Goal: Task Accomplishment & Management: Complete application form

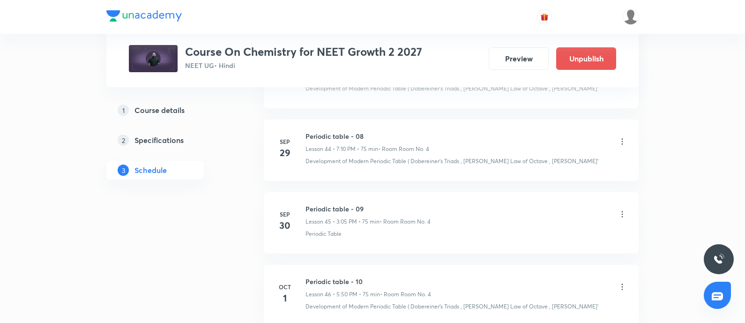
scroll to position [3834, 0]
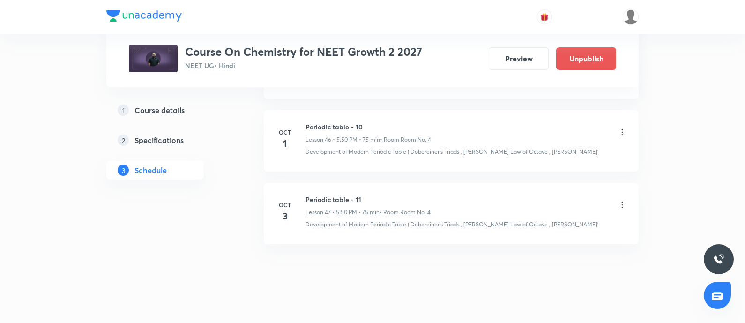
click at [308, 195] on h6 "Periodic table - 11" at bounding box center [368, 200] width 125 height 10
copy h6 "Periodic table - 11"
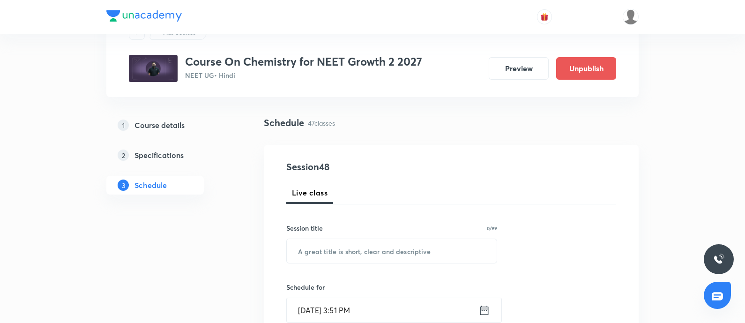
scroll to position [61, 0]
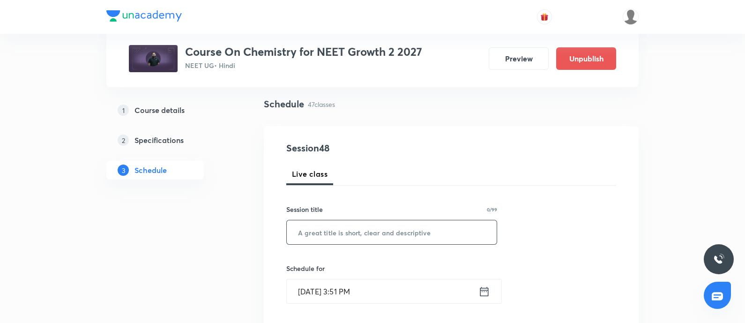
click at [319, 230] on input "text" at bounding box center [392, 232] width 210 height 24
paste input "Periodic table - 11"
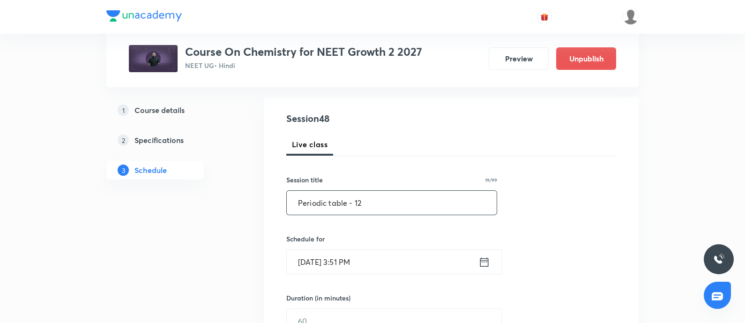
scroll to position [93, 0]
type input "Periodic table - 12"
click at [379, 260] on input "Oct 3, 2025, 3:51 PM" at bounding box center [383, 260] width 192 height 24
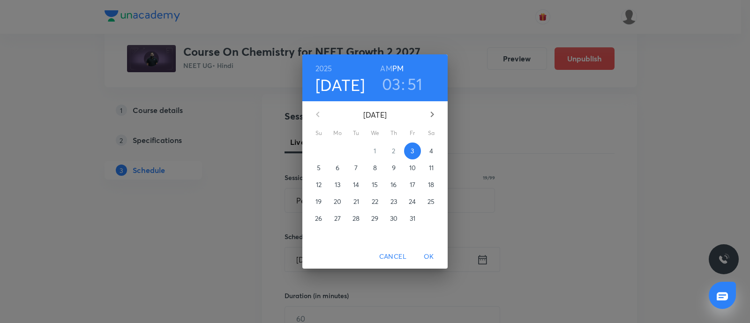
click at [434, 150] on span "4" at bounding box center [431, 150] width 17 height 9
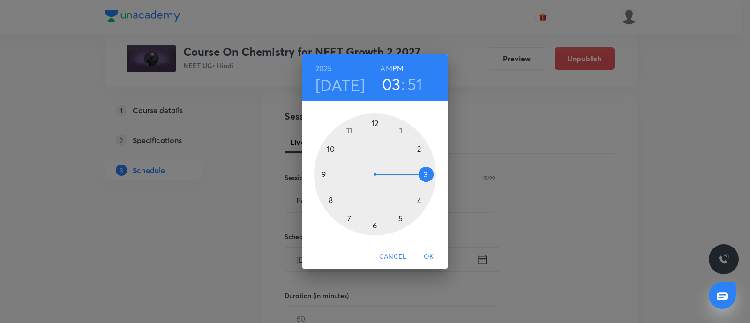
click at [402, 130] on div at bounding box center [375, 174] width 122 height 122
click at [325, 174] on div at bounding box center [375, 174] width 122 height 122
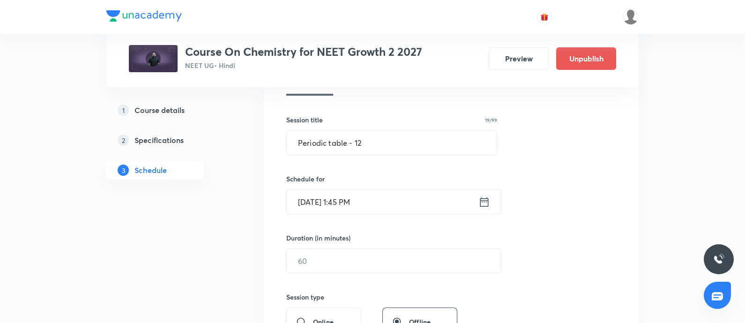
scroll to position [154, 0]
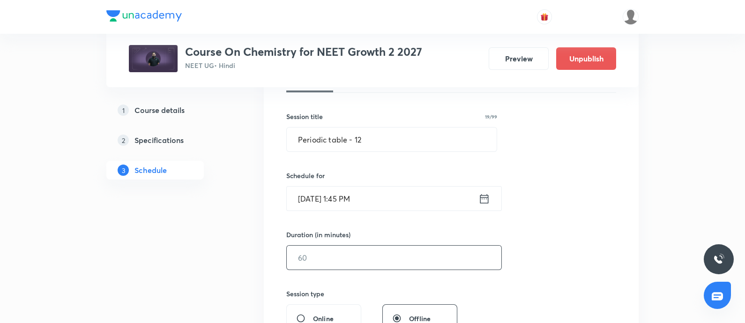
click at [325, 251] on input "text" at bounding box center [394, 258] width 215 height 24
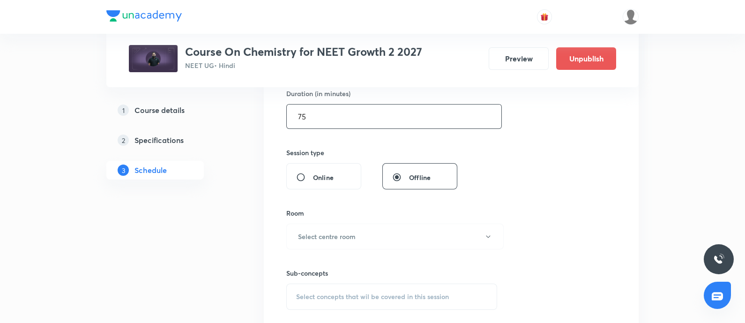
scroll to position [297, 0]
type input "75"
click at [351, 245] on button "Select centre room" at bounding box center [395, 235] width 218 height 26
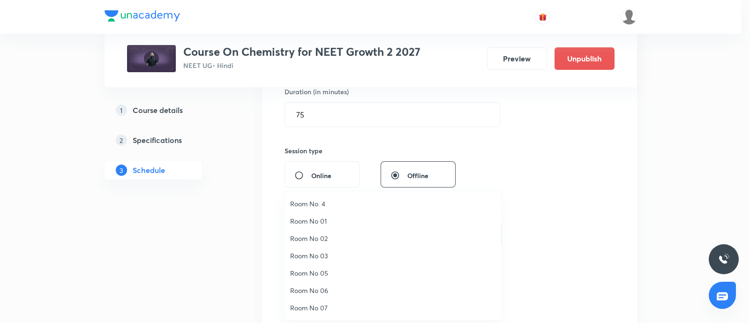
click at [325, 203] on span "Room No. 4" at bounding box center [392, 204] width 205 height 10
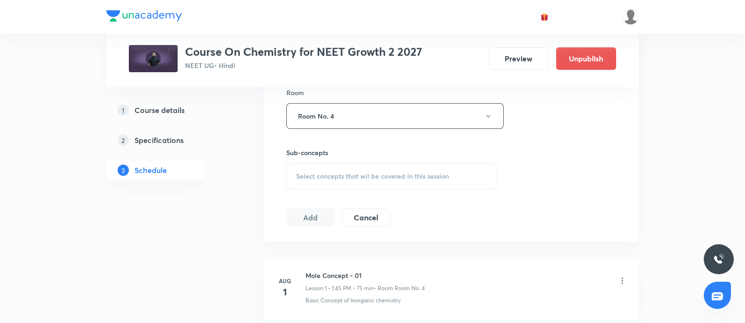
scroll to position [417, 0]
click at [343, 179] on div "Select concepts that wil be covered in this session" at bounding box center [391, 175] width 211 height 26
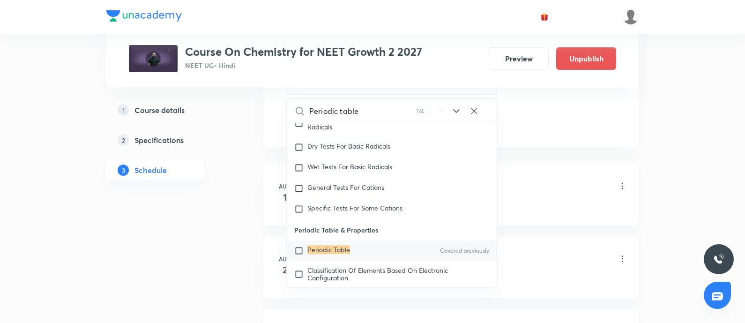
scroll to position [512, 0]
type input "Periodic table"
click at [300, 245] on input "checkbox" at bounding box center [300, 249] width 13 height 9
checkbox input "true"
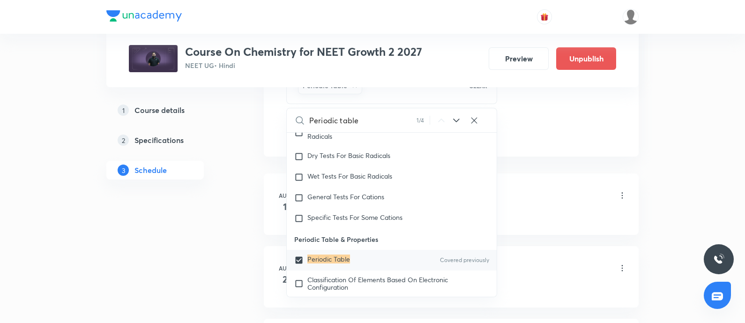
click at [540, 211] on div "Basic Concept of Inorganic chemistry" at bounding box center [467, 215] width 322 height 8
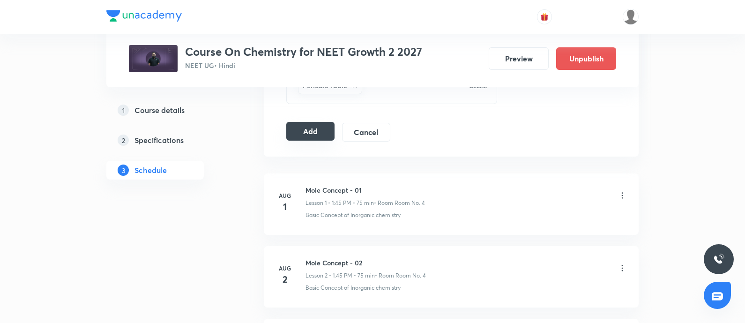
click at [308, 133] on button "Add" at bounding box center [310, 131] width 48 height 19
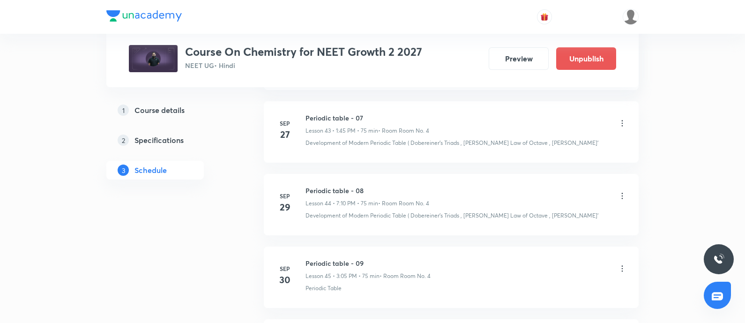
scroll to position [3477, 0]
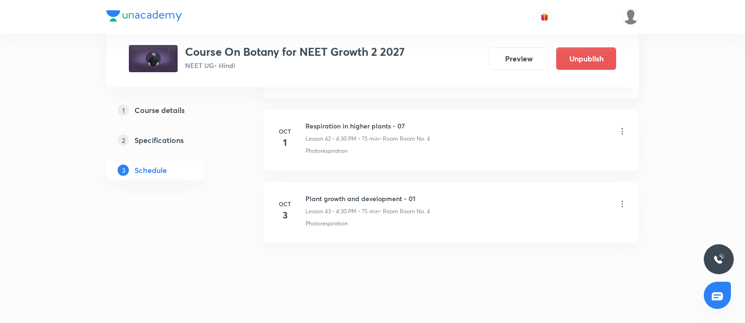
scroll to position [3545, 0]
click at [310, 194] on h6 "Plant growth and development - 01" at bounding box center [368, 199] width 125 height 10
copy h6 "Plant growth and development - 01"
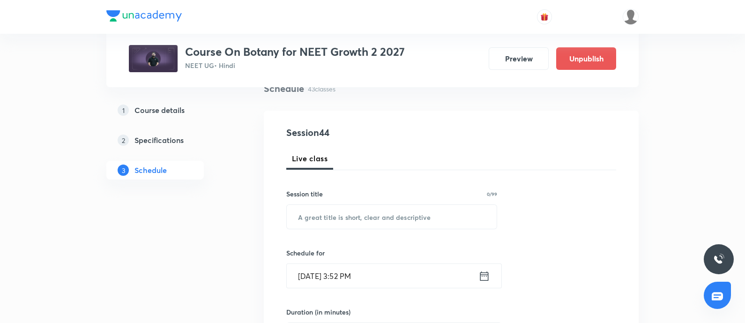
scroll to position [81, 0]
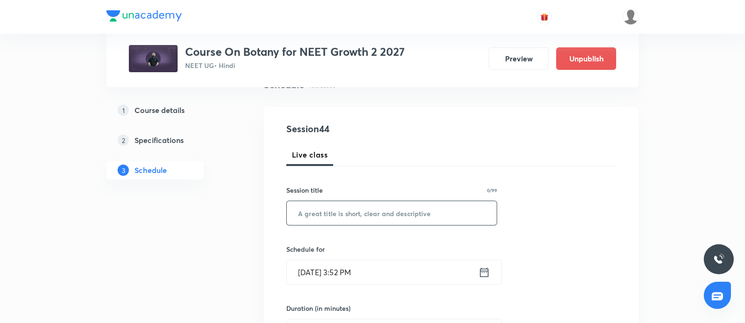
click at [327, 221] on input "text" at bounding box center [392, 213] width 210 height 24
paste input "Plant growth and development - 01"
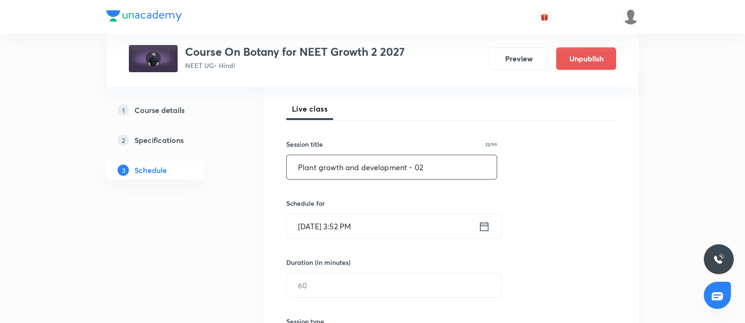
type input "Plant growth and development - 02"
click at [393, 227] on input "Oct 3, 2025, 3:52 PM" at bounding box center [383, 226] width 192 height 24
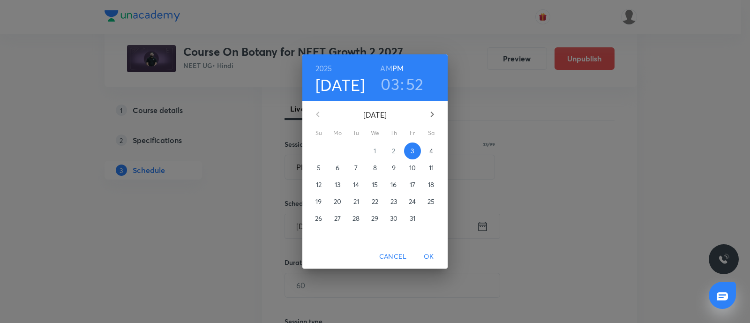
click at [431, 152] on p "4" at bounding box center [431, 150] width 4 height 9
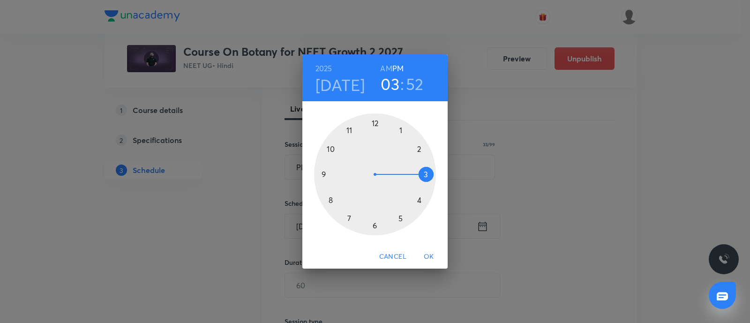
click at [427, 174] on div at bounding box center [375, 174] width 122 height 122
click at [401, 129] on div at bounding box center [375, 174] width 122 height 122
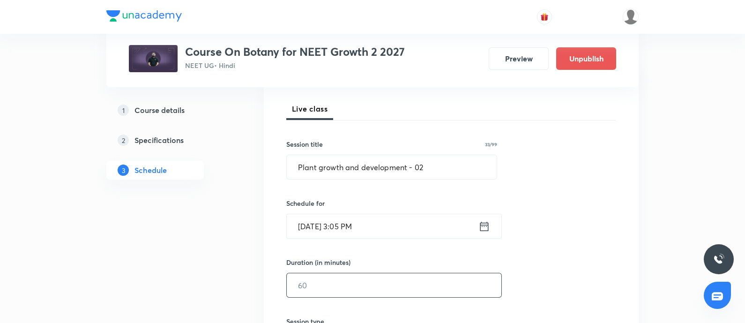
click at [340, 277] on input "text" at bounding box center [394, 285] width 215 height 24
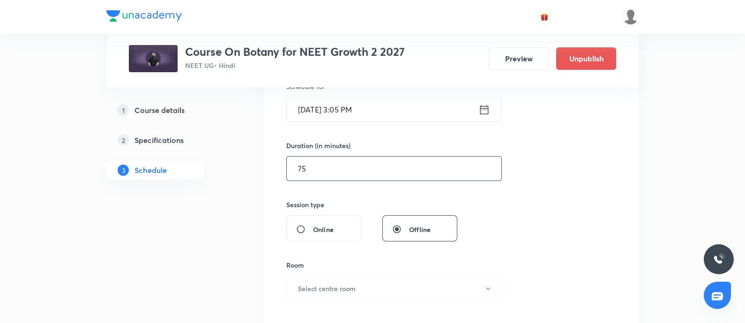
scroll to position [246, 0]
type input "75"
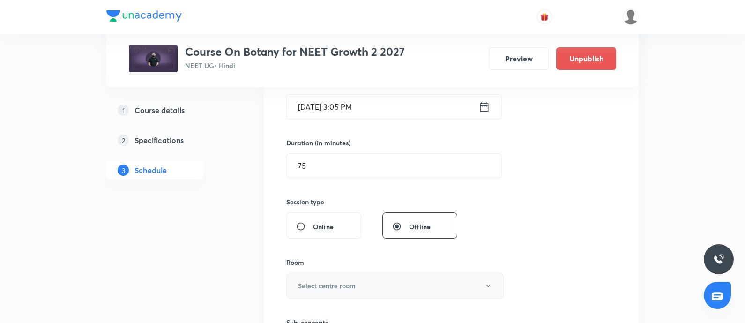
click at [339, 285] on h6 "Select centre room" at bounding box center [327, 286] width 58 height 10
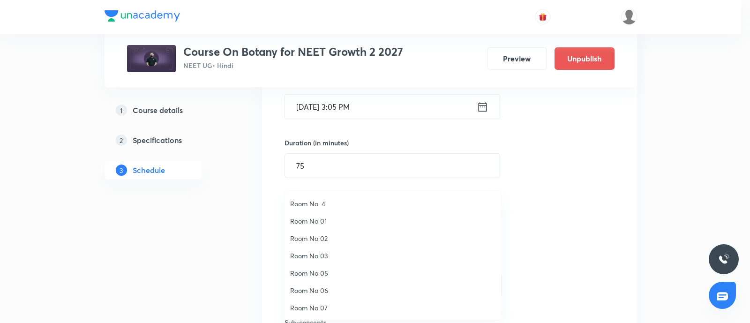
click at [316, 203] on span "Room No. 4" at bounding box center [392, 204] width 205 height 10
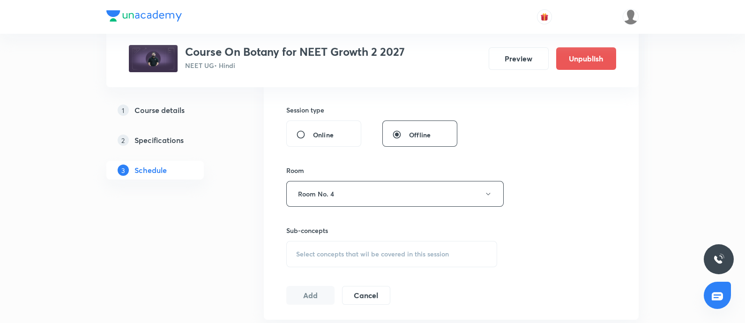
scroll to position [338, 0]
click at [322, 254] on span "Select concepts that wil be covered in this session" at bounding box center [372, 254] width 153 height 8
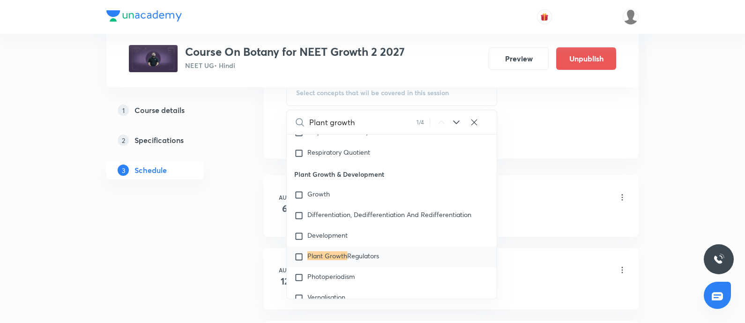
scroll to position [499, 0]
type input "Plant growth"
click at [299, 172] on p "Plant Growth & Development" at bounding box center [392, 174] width 210 height 21
drag, startPoint x: 294, startPoint y: 171, endPoint x: 384, endPoint y: 171, distance: 90.0
click at [384, 171] on p "Plant Growth & Development" at bounding box center [392, 174] width 210 height 21
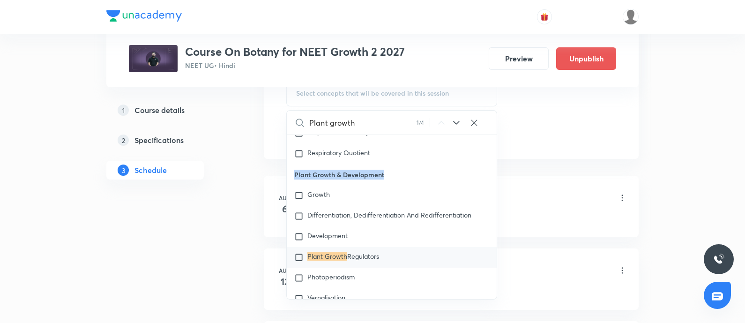
copy p "Plant Growth & Development"
click at [323, 252] on mark "Plant Growth" at bounding box center [328, 256] width 40 height 9
checkbox input "true"
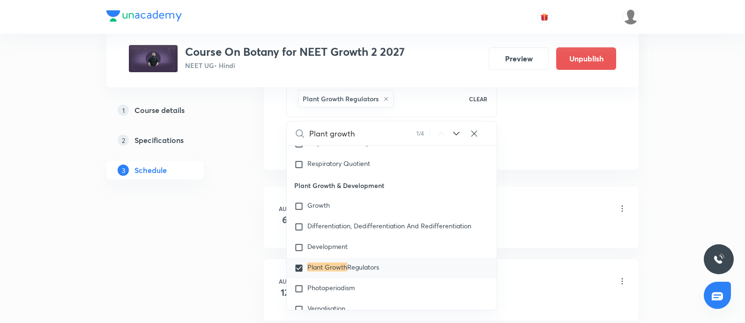
click at [535, 217] on div "Morphology of Flowering Plant-01 Lesson 1 • 3:05 PM • 75 min • Room Room No. 4" at bounding box center [467, 209] width 322 height 22
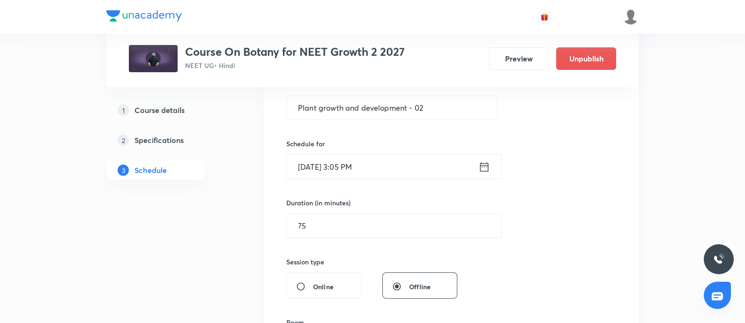
scroll to position [186, 0]
click at [441, 110] on input "Plant growth and development - 02" at bounding box center [392, 108] width 210 height 24
paste input "Growth & Development"
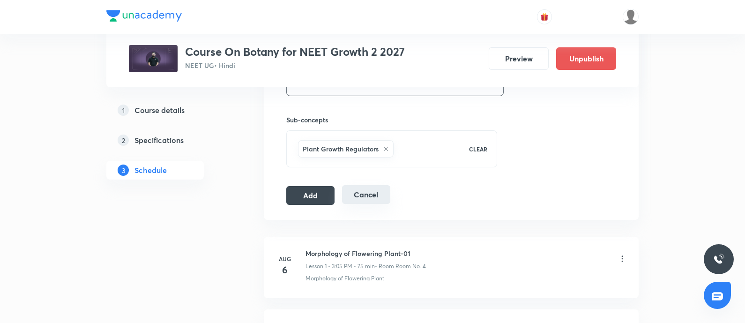
scroll to position [451, 0]
type input "Plant Growth & Development - 02"
click at [304, 186] on button "Add" at bounding box center [310, 192] width 48 height 19
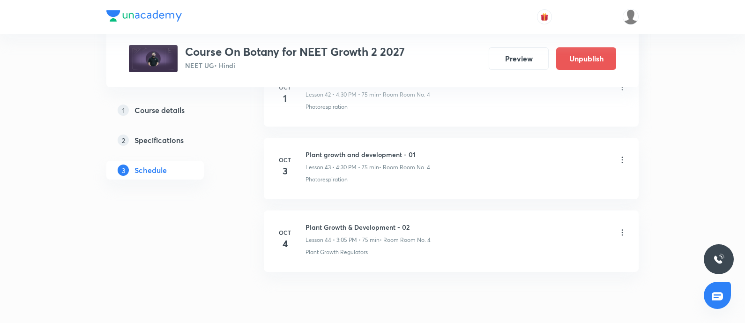
scroll to position [3187, 0]
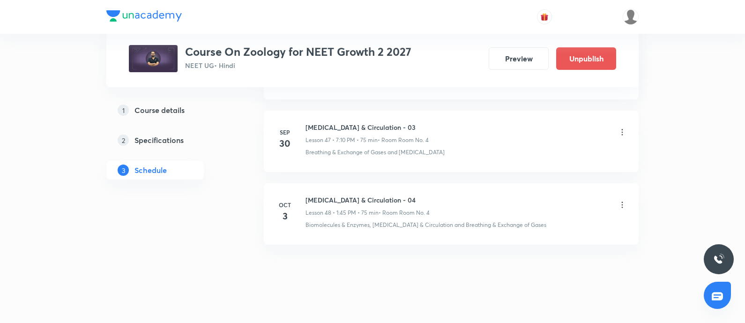
click at [309, 195] on h6 "Body Fluids & Circulation - 04" at bounding box center [368, 200] width 124 height 10
copy h6 "Body Fluids & Circulation - 04"
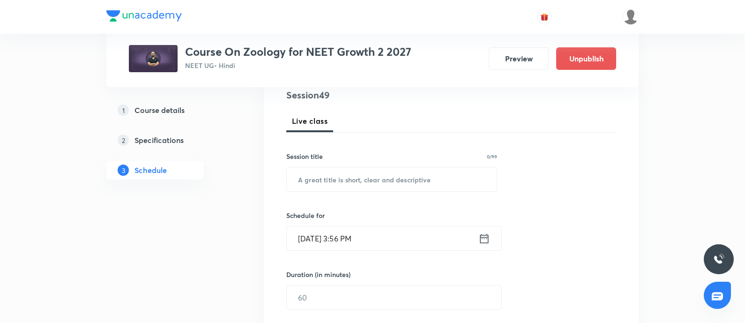
scroll to position [115, 0]
click at [352, 174] on input "text" at bounding box center [392, 178] width 210 height 24
paste input "Body Fluids & Circulation - 04"
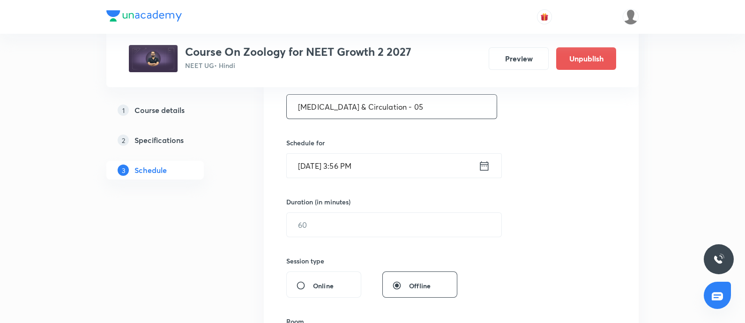
scroll to position [189, 0]
type input "Body Fluids & Circulation - 05"
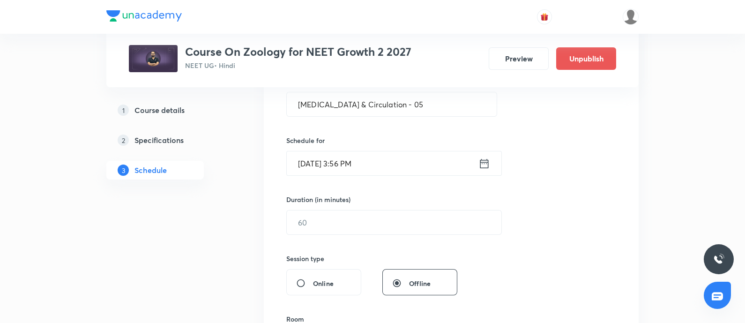
click at [413, 151] on input "Oct 3, 2025, 3:56 PM" at bounding box center [383, 163] width 192 height 24
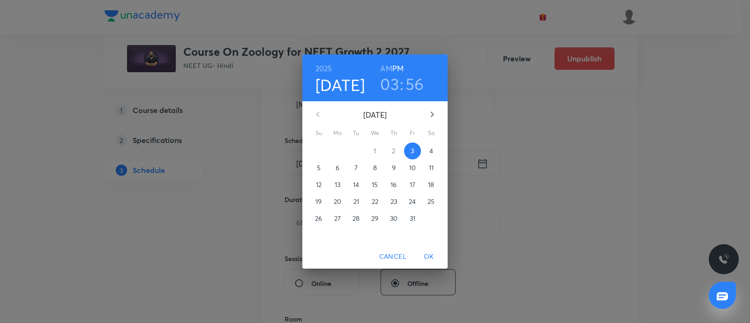
click at [430, 156] on p "4" at bounding box center [431, 150] width 4 height 9
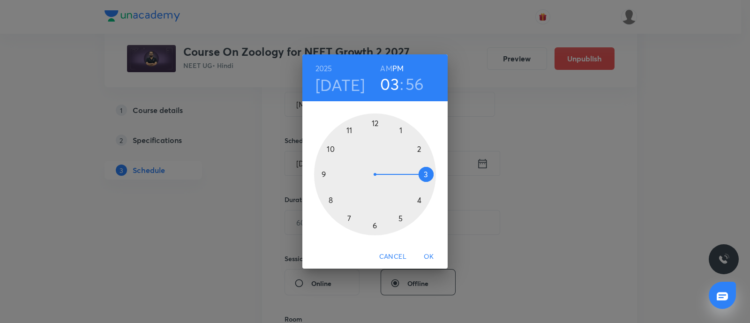
click at [419, 200] on div at bounding box center [375, 174] width 122 height 122
click at [375, 225] on div at bounding box center [375, 174] width 122 height 122
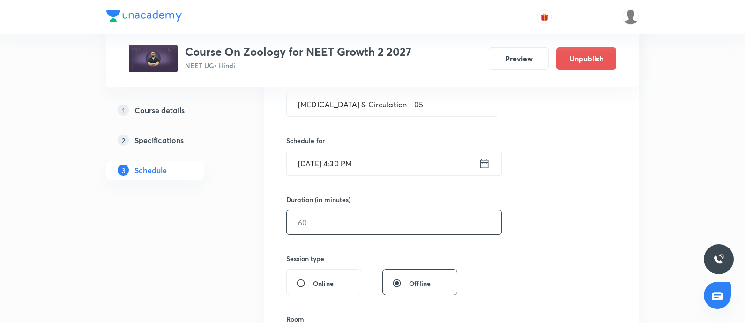
click at [336, 228] on input "text" at bounding box center [394, 222] width 215 height 24
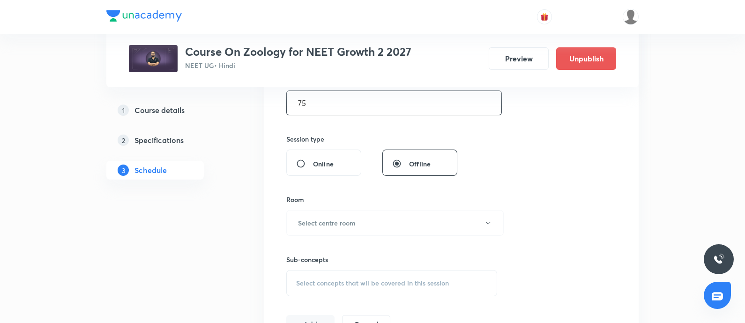
scroll to position [309, 0]
type input "75"
click at [336, 228] on button "Select centre room" at bounding box center [395, 223] width 218 height 26
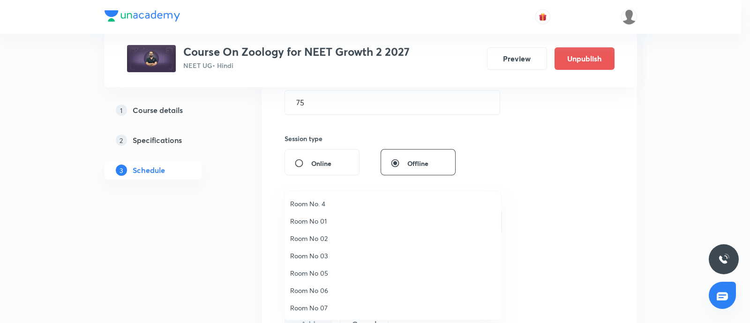
click at [321, 201] on span "Room No. 4" at bounding box center [392, 204] width 205 height 10
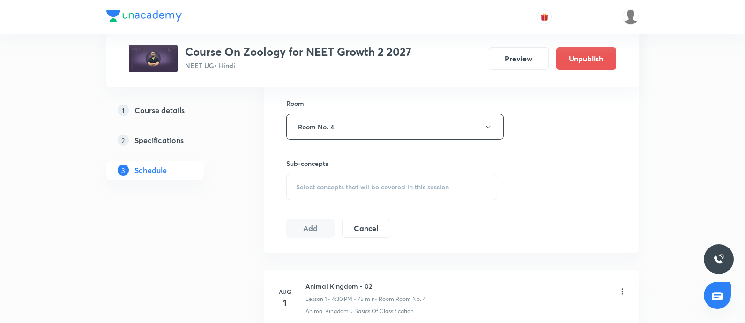
scroll to position [405, 0]
click at [346, 187] on span "Select concepts that wil be covered in this session" at bounding box center [372, 187] width 153 height 8
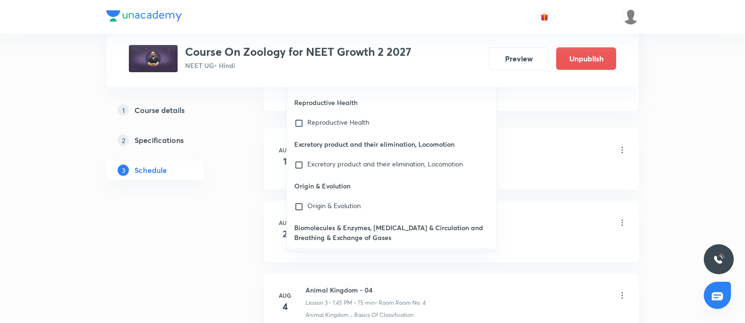
scroll to position [548, 0]
type input "Body Fluids & Circulation"
click at [300, 252] on input "checkbox" at bounding box center [300, 267] width 13 height 30
checkbox input "true"
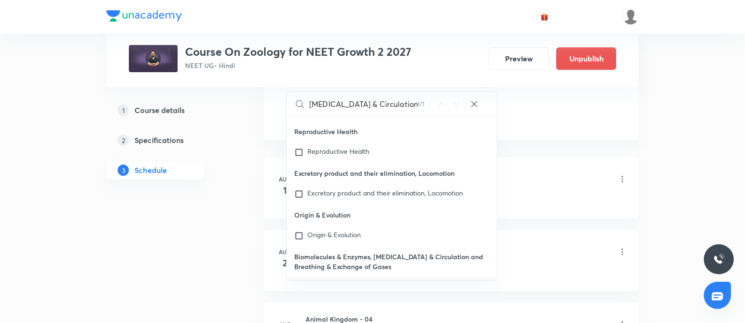
click at [530, 183] on div "Animal Kingdom - 02 Lesson 1 • 4:30 PM • 75 min • Room Room No. 4" at bounding box center [467, 180] width 322 height 22
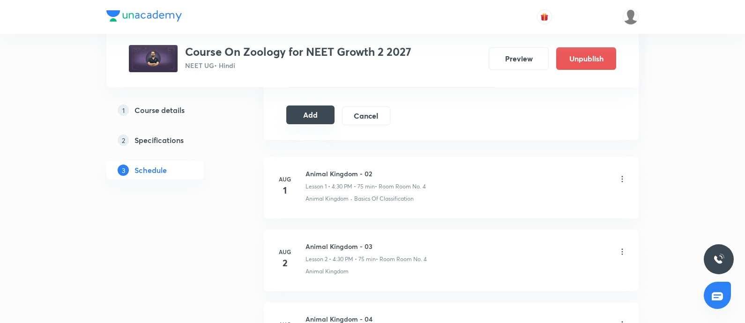
click at [312, 115] on button "Add" at bounding box center [310, 114] width 48 height 19
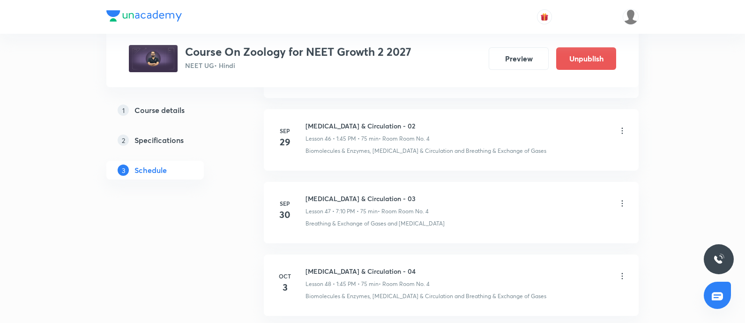
scroll to position [3478, 0]
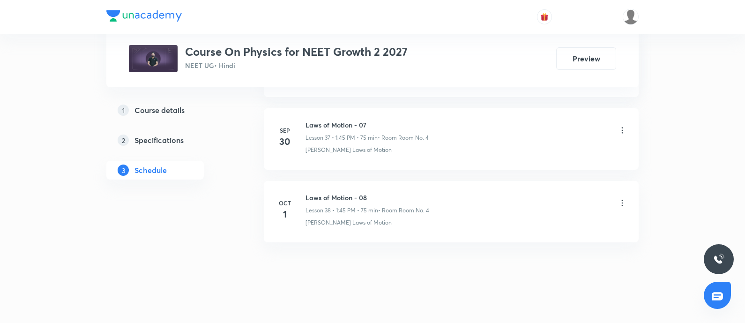
click at [310, 193] on h6 "Laws of Motion - 08" at bounding box center [368, 198] width 124 height 10
copy h6 "Laws of Motion - 08"
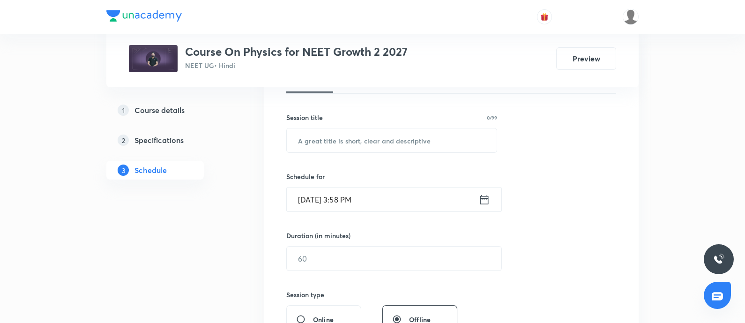
scroll to position [160, 0]
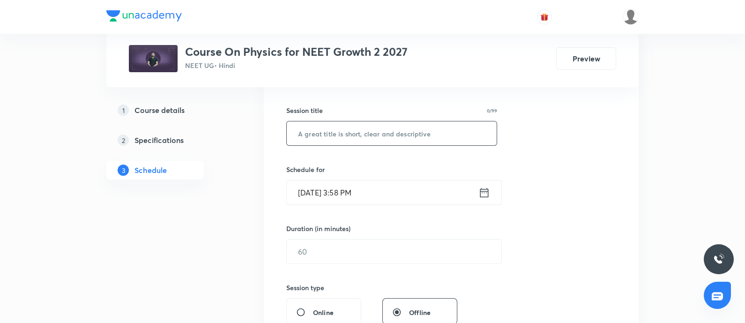
click at [338, 137] on input "text" at bounding box center [392, 133] width 210 height 24
paste input "Laws of Motion - 08"
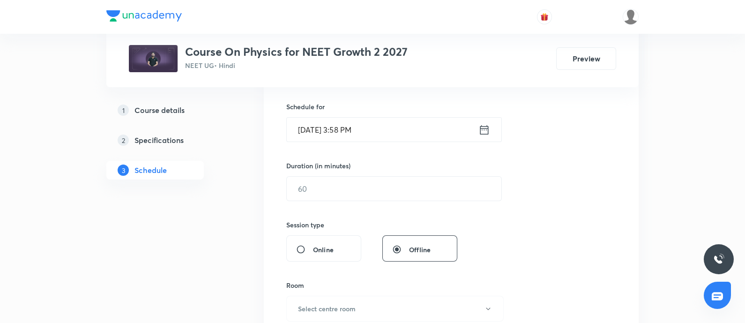
scroll to position [224, 0]
type input "Laws of Motion - 09"
click at [400, 124] on input "[DATE] 3:58 PM" at bounding box center [383, 129] width 192 height 24
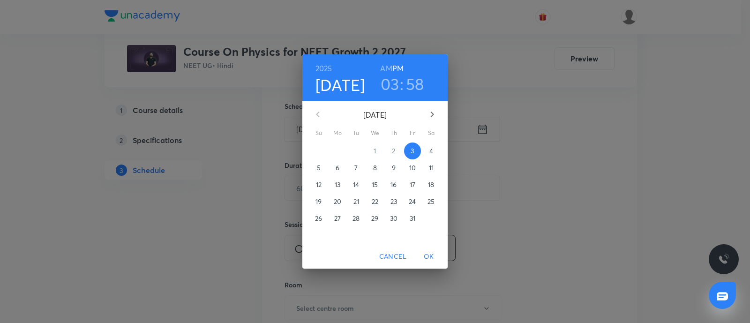
click at [430, 151] on p "4" at bounding box center [431, 150] width 4 height 9
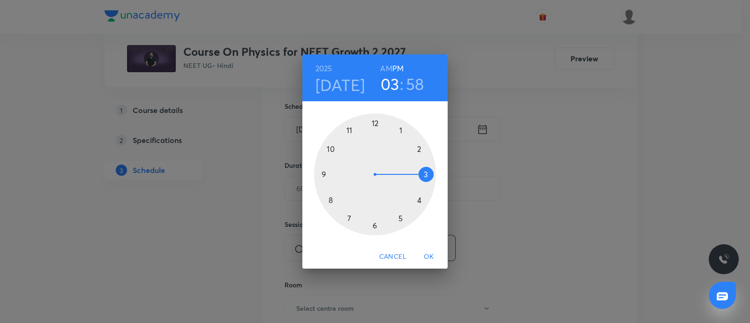
click at [400, 217] on div at bounding box center [375, 174] width 122 height 122
click at [331, 149] on div at bounding box center [375, 174] width 122 height 122
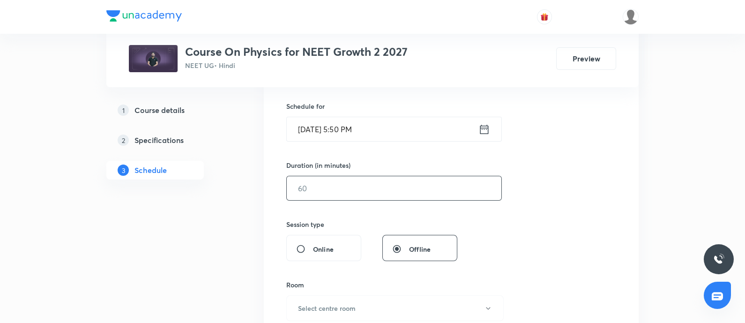
click at [332, 184] on input "text" at bounding box center [394, 188] width 215 height 24
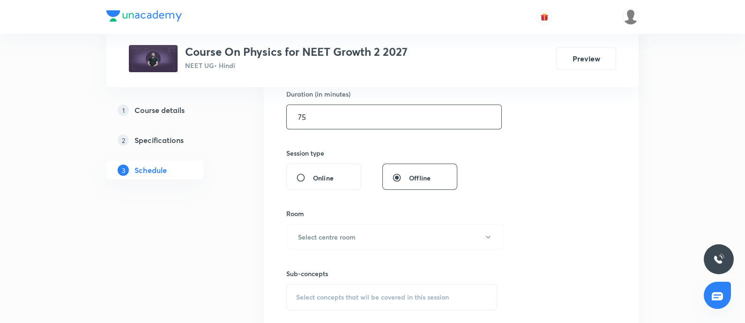
scroll to position [316, 0]
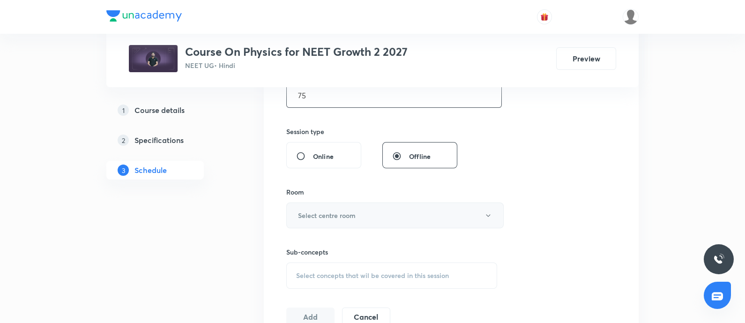
type input "75"
click at [328, 213] on h6 "Select centre room" at bounding box center [327, 215] width 58 height 10
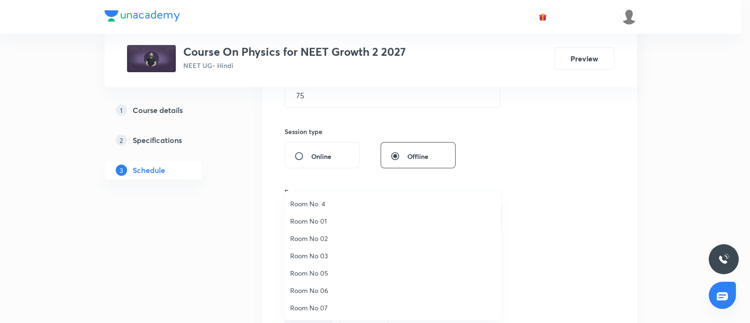
click at [316, 205] on span "Room No. 4" at bounding box center [392, 204] width 205 height 10
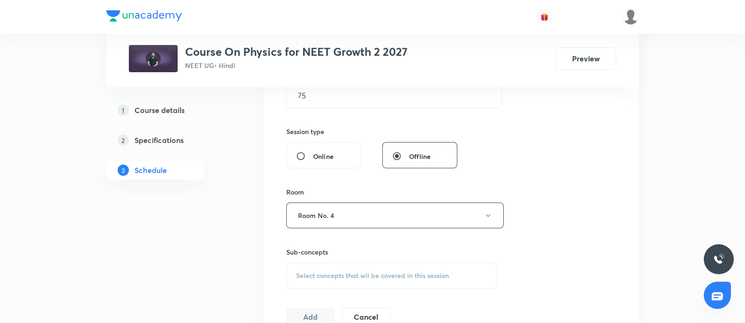
scroll to position [376, 0]
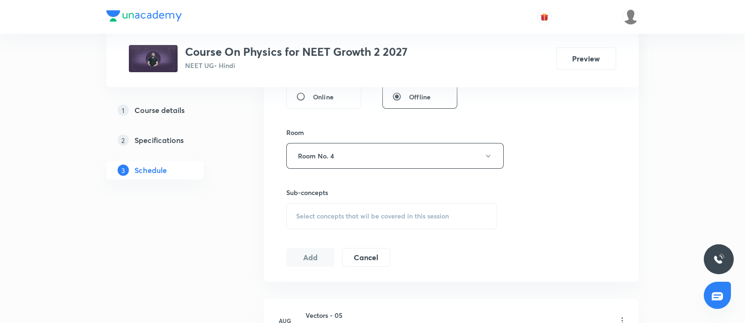
click at [330, 212] on span "Select concepts that wil be covered in this session" at bounding box center [372, 216] width 153 height 8
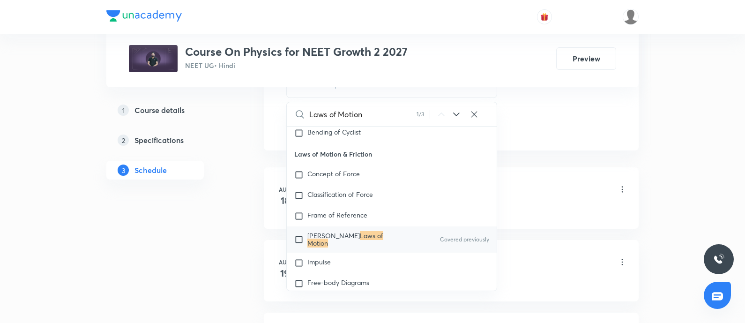
scroll to position [520, 0]
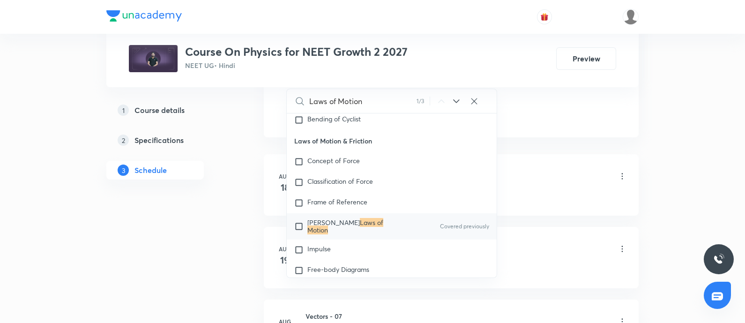
type input "Laws of Motion"
click at [346, 232] on mark "Laws of Motion" at bounding box center [346, 226] width 76 height 16
checkbox input "true"
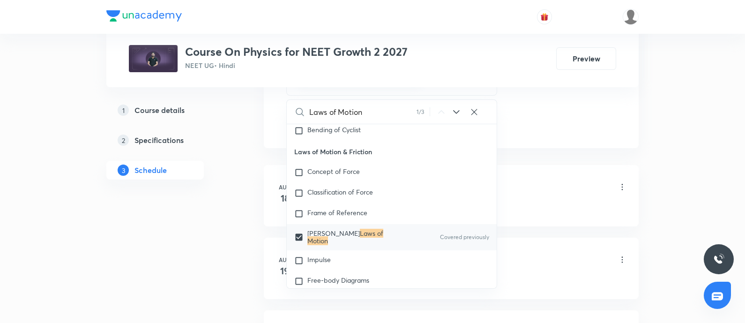
click at [549, 204] on div "Vectors and Scalars" at bounding box center [467, 207] width 322 height 8
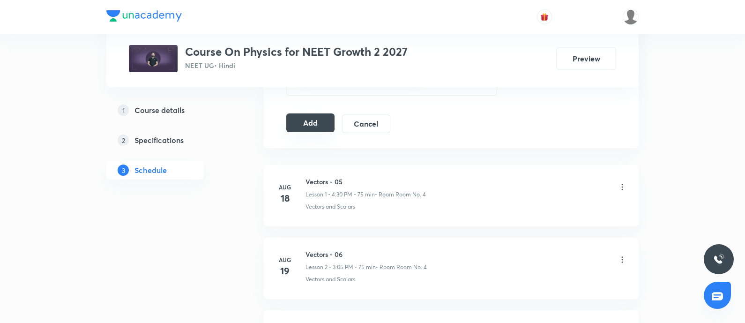
click at [315, 125] on button "Add" at bounding box center [310, 122] width 48 height 19
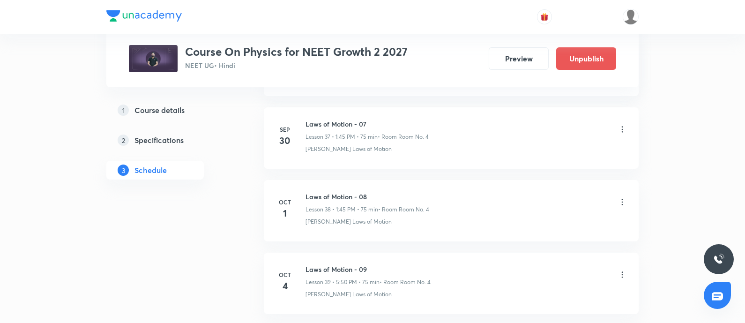
scroll to position [2825, 0]
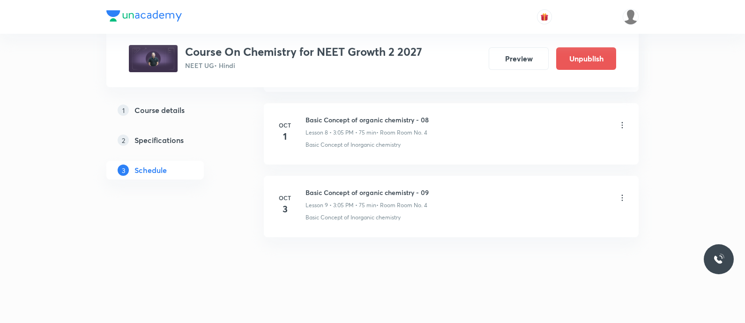
scroll to position [1080, 0]
click at [307, 188] on h6 "Basic Concept of organic chemistry - 09" at bounding box center [367, 193] width 123 height 10
copy h6 "Basic Concept of organic chemistry - 09"
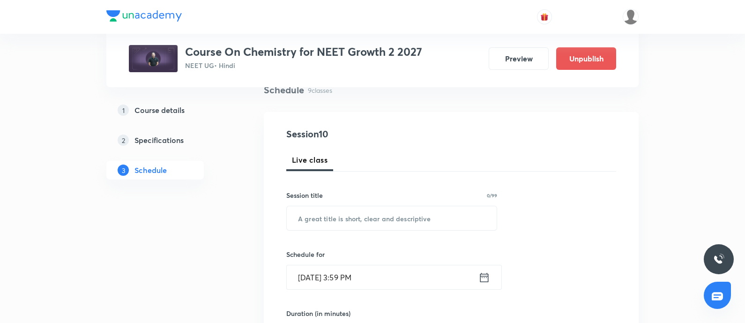
scroll to position [78, 0]
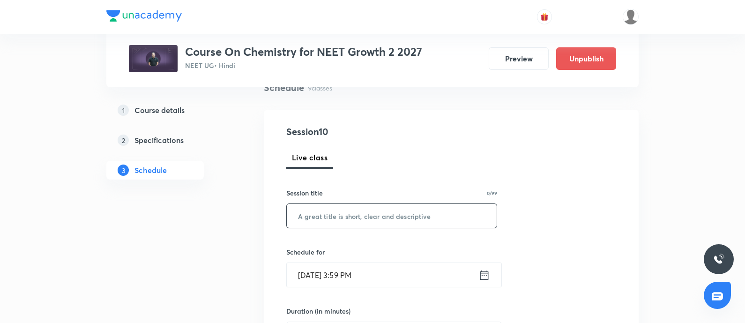
click at [332, 215] on input "text" at bounding box center [392, 216] width 210 height 24
paste input "Basic Concept of organic chemistry - 09"
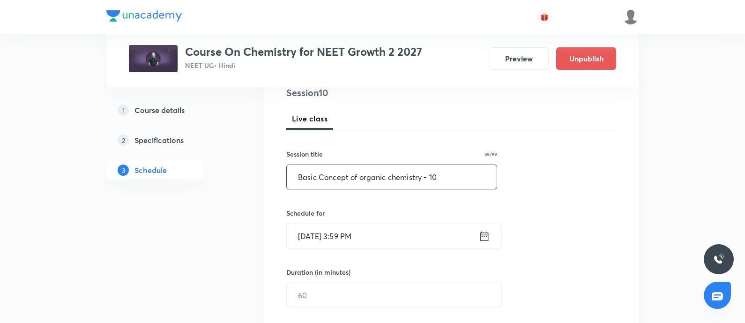
scroll to position [125, 0]
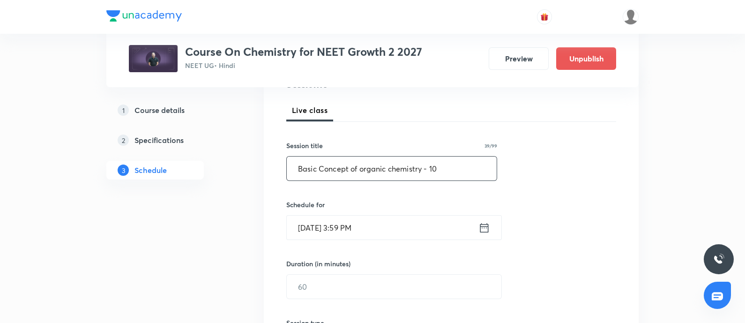
type input "Basic Concept of organic chemistry - 10"
click at [379, 226] on input "[DATE] 3:59 PM" at bounding box center [383, 228] width 192 height 24
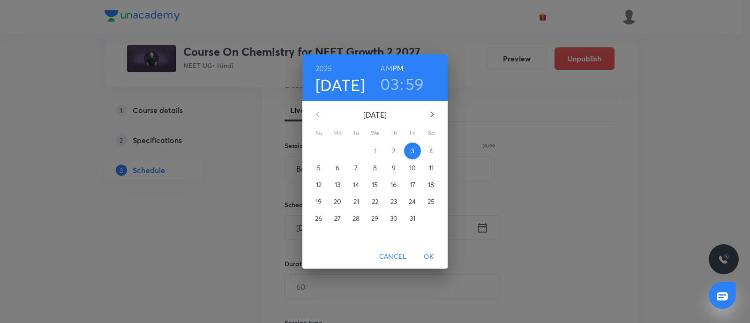
click at [434, 150] on span "4" at bounding box center [431, 150] width 17 height 9
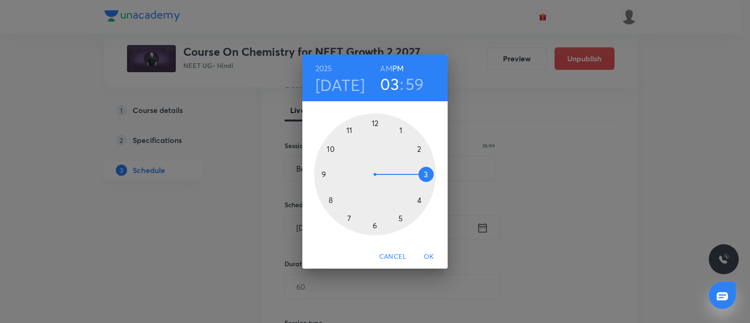
click at [349, 217] on div at bounding box center [375, 174] width 122 height 122
click at [417, 149] on div at bounding box center [375, 174] width 122 height 122
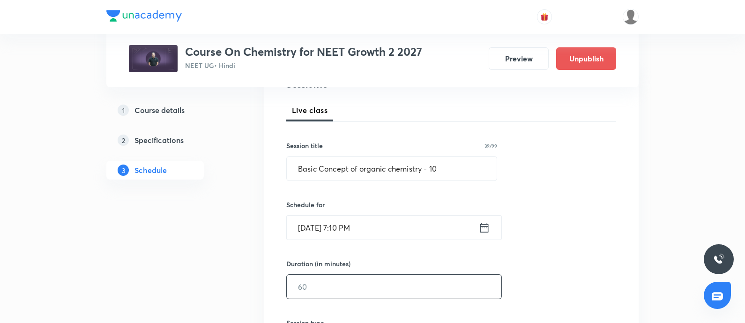
click at [318, 286] on input "text" at bounding box center [394, 287] width 215 height 24
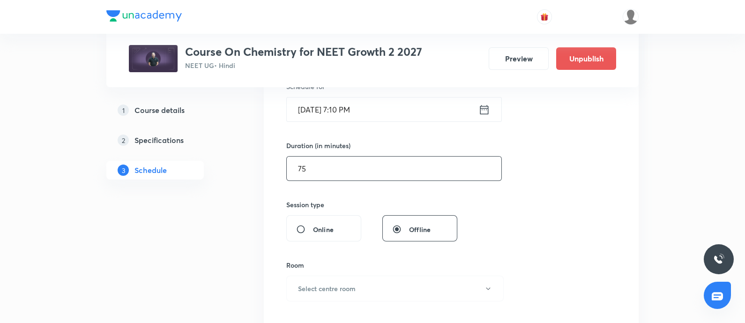
scroll to position [281, 0]
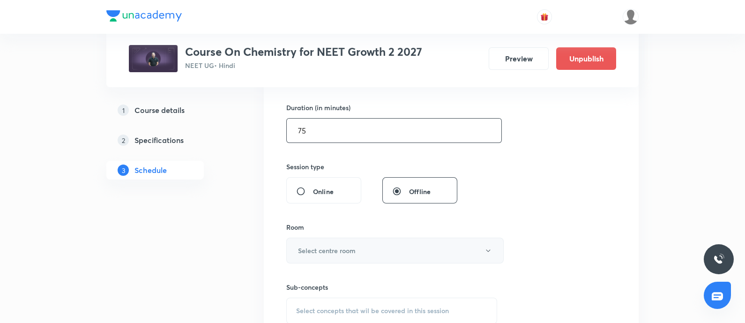
type input "75"
click at [328, 248] on h6 "Select centre room" at bounding box center [327, 251] width 58 height 10
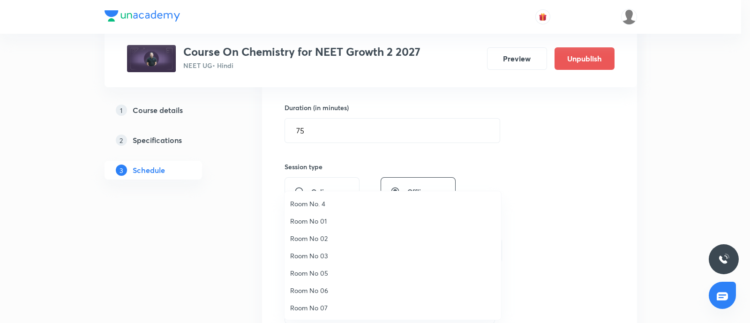
click at [322, 201] on span "Room No. 4" at bounding box center [392, 204] width 205 height 10
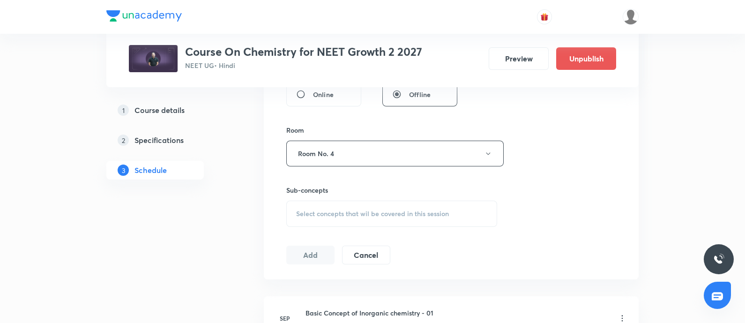
scroll to position [382, 0]
click at [335, 207] on span "Select concepts that wil be covered in this session" at bounding box center [372, 211] width 153 height 8
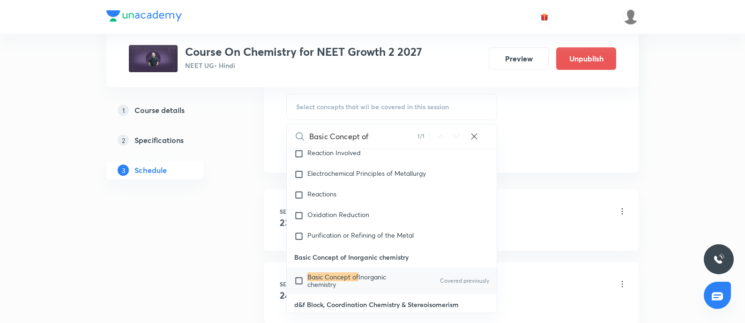
scroll to position [505, 0]
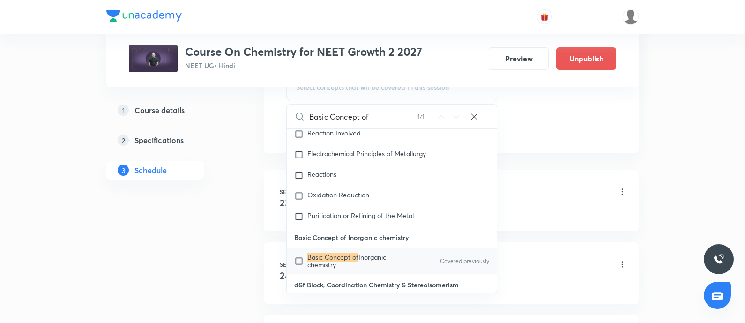
type input "Basic Concept of"
click at [299, 254] on input "checkbox" at bounding box center [300, 261] width 13 height 15
checkbox input "true"
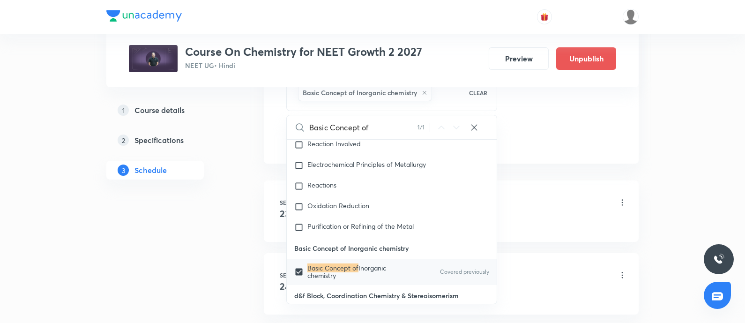
click at [536, 221] on div "Basic Concept of Inorganic chemistry" at bounding box center [467, 222] width 322 height 8
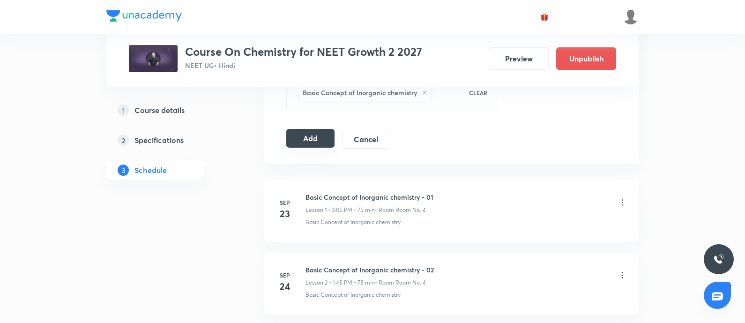
click at [308, 137] on button "Add" at bounding box center [310, 138] width 48 height 19
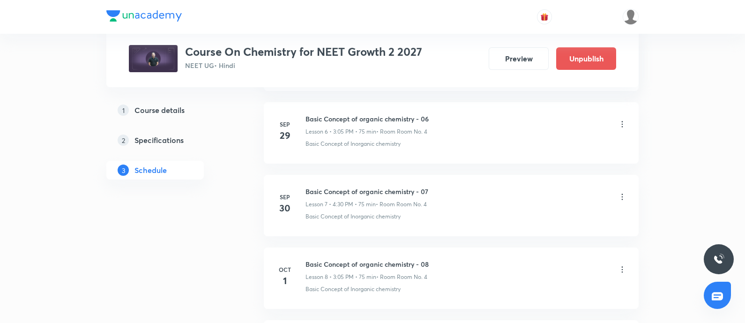
scroll to position [722, 0]
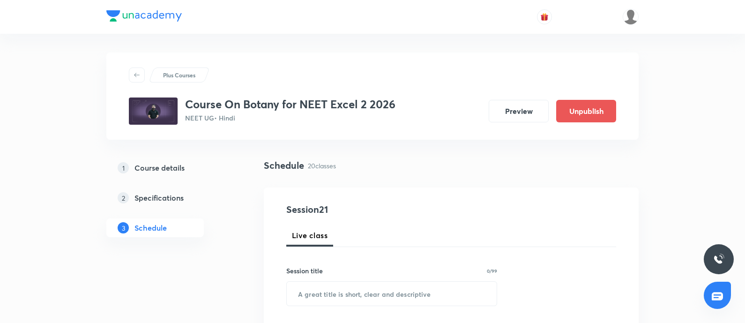
scroll to position [1877, 0]
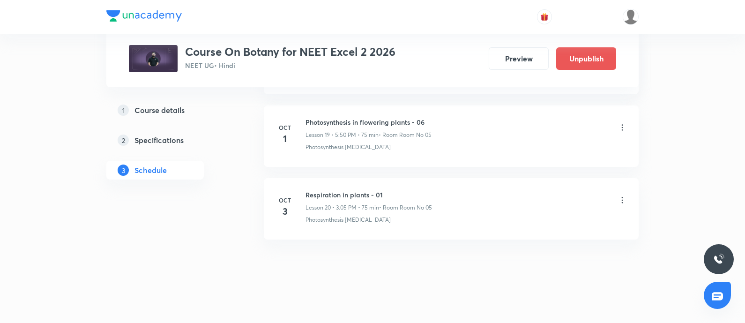
click at [308, 192] on h6 "Respiration in plants - 01" at bounding box center [369, 195] width 127 height 10
copy h6 "Respiration in plants - 01"
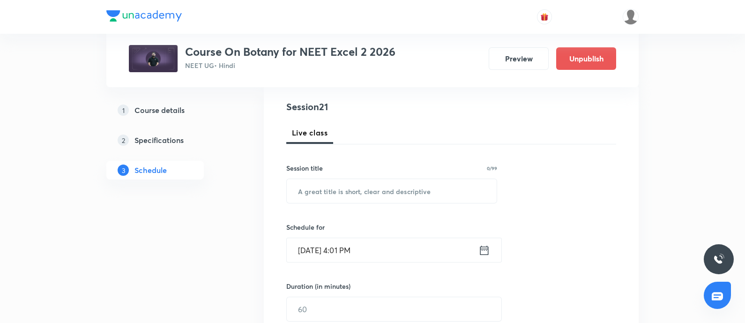
scroll to position [107, 0]
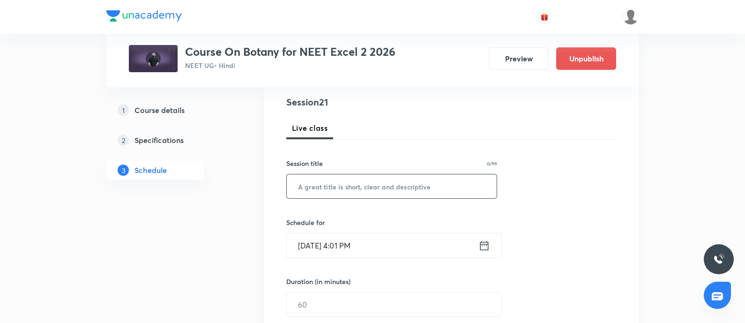
click at [331, 191] on input "text" at bounding box center [392, 186] width 210 height 24
paste input "Respiration in plants - 01"
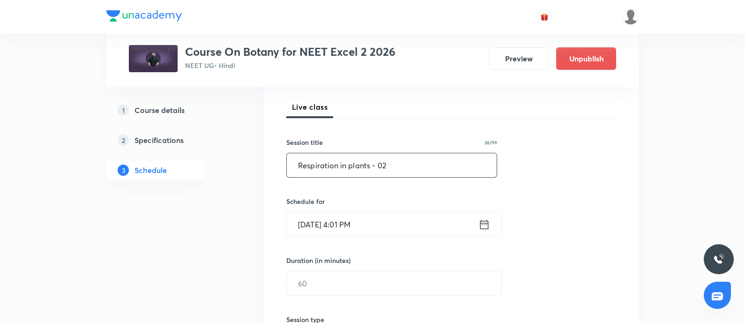
type input "Respiration in plants - 02"
click at [392, 218] on input "Oct 3, 2025, 4:01 PM" at bounding box center [383, 224] width 192 height 24
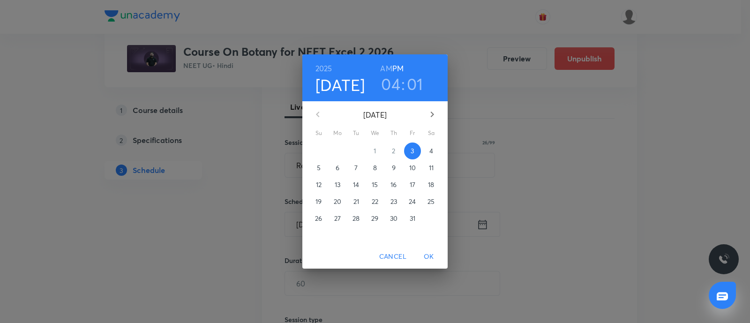
click at [432, 153] on p "4" at bounding box center [431, 150] width 4 height 9
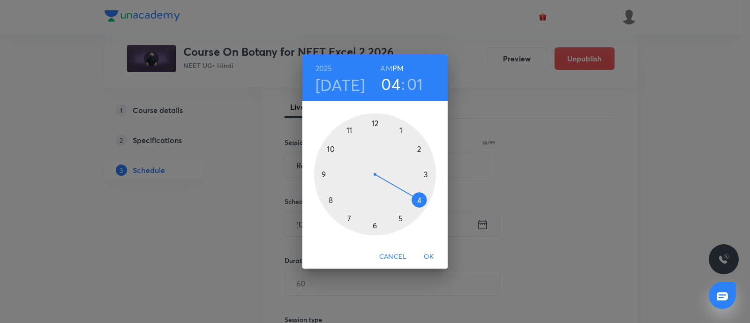
click at [401, 130] on div at bounding box center [375, 174] width 122 height 122
click at [327, 173] on div at bounding box center [375, 174] width 122 height 122
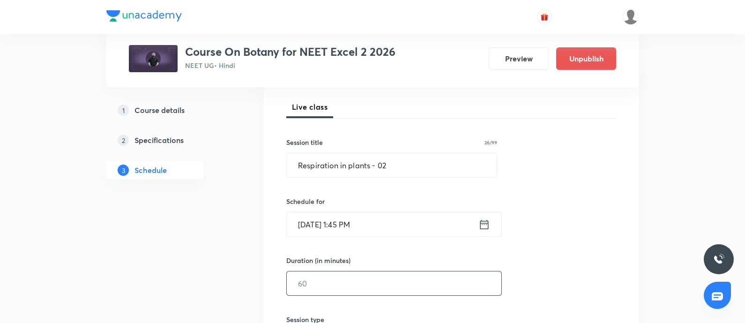
click at [327, 285] on input "text" at bounding box center [394, 283] width 215 height 24
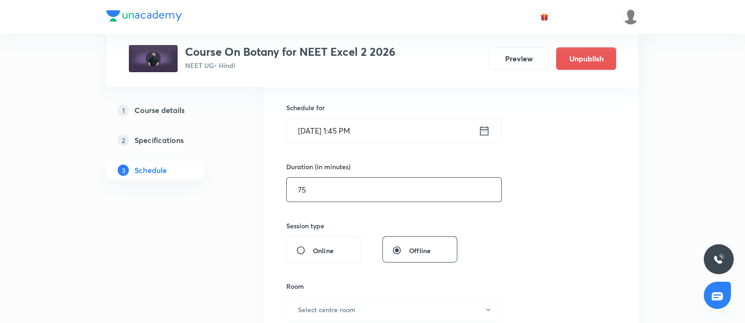
scroll to position [227, 0]
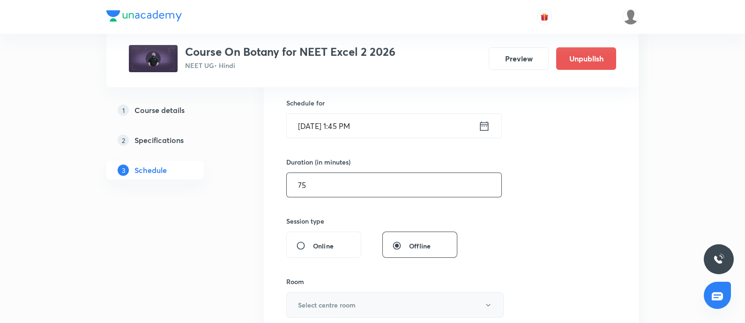
type input "75"
click at [319, 296] on button "Select centre room" at bounding box center [395, 305] width 218 height 26
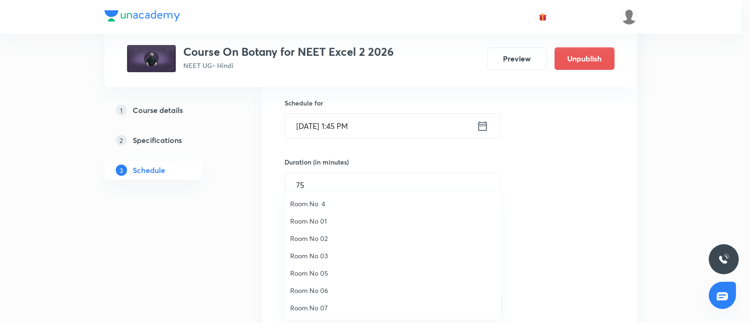
click at [323, 273] on span "Room No 05" at bounding box center [392, 273] width 205 height 10
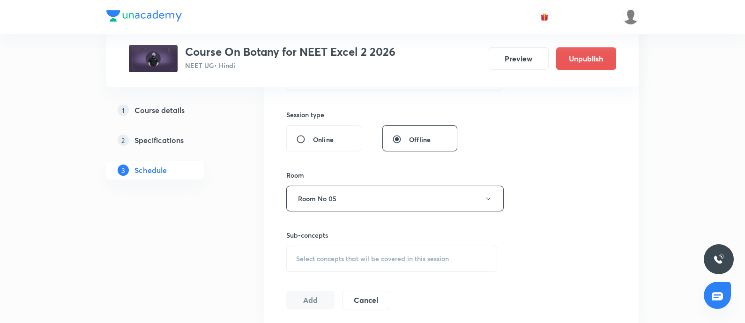
scroll to position [337, 0]
click at [336, 257] on span "Select concepts that wil be covered in this session" at bounding box center [372, 255] width 153 height 8
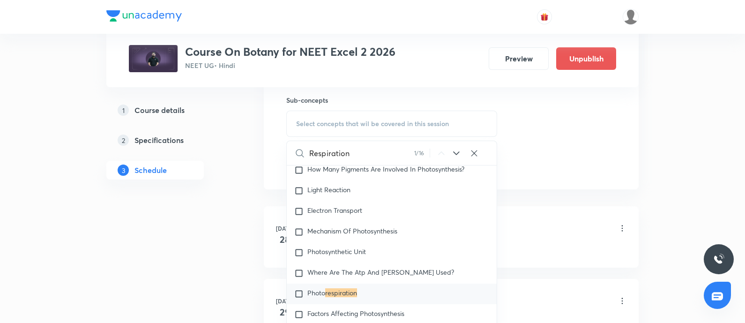
scroll to position [469, 0]
type input "Respiration"
click at [321, 287] on span "Photo" at bounding box center [317, 291] width 18 height 9
checkbox input "true"
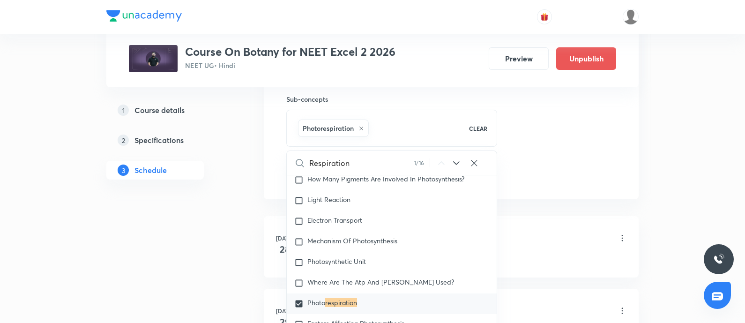
click at [533, 249] on div "Ecology-11 Lesson 1 • 4:30 PM • 75 min • Room Room No 05 Ecology" at bounding box center [467, 245] width 322 height 34
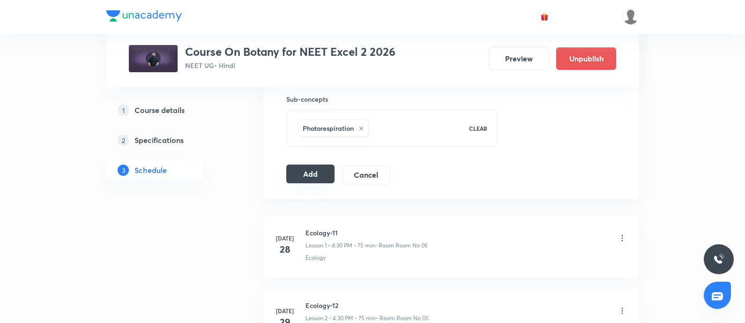
click at [314, 173] on button "Add" at bounding box center [310, 174] width 48 height 19
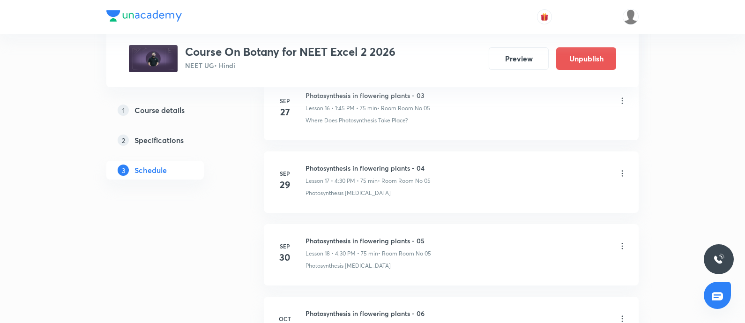
scroll to position [1888, 0]
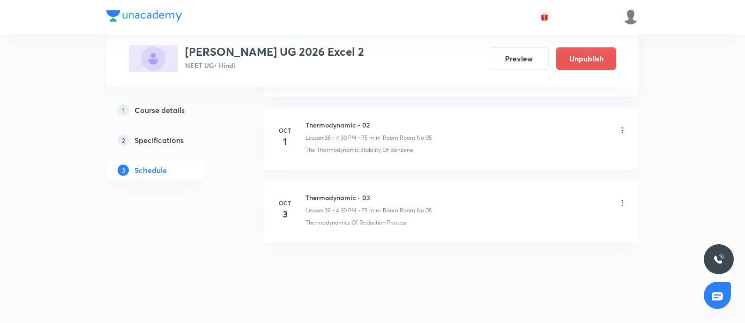
click at [311, 193] on h6 "Thermodynamic - 03" at bounding box center [369, 198] width 127 height 10
copy h6 "Thermodynamic - 03"
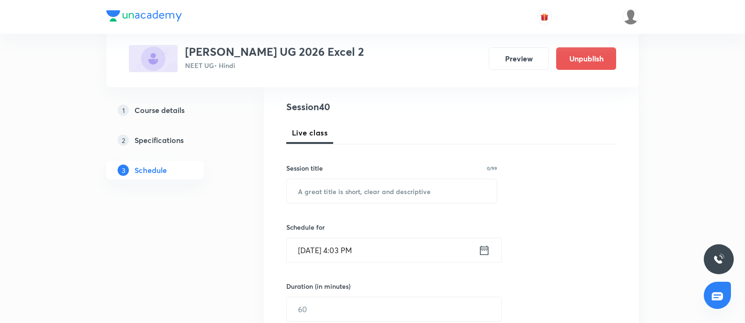
scroll to position [120, 0]
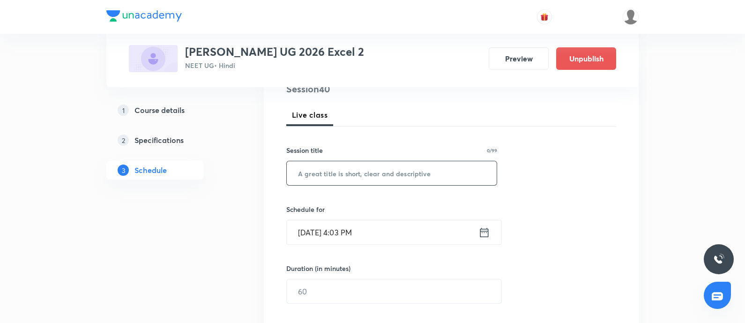
click at [349, 171] on input "text" at bounding box center [392, 173] width 210 height 24
paste input "Thermodynamic - 03"
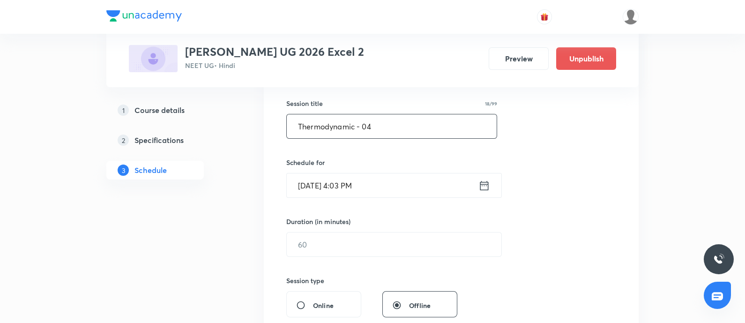
scroll to position [168, 0]
type input "Thermodynamic - 04"
click at [376, 184] on input "[DATE] 4:03 PM" at bounding box center [383, 185] width 192 height 24
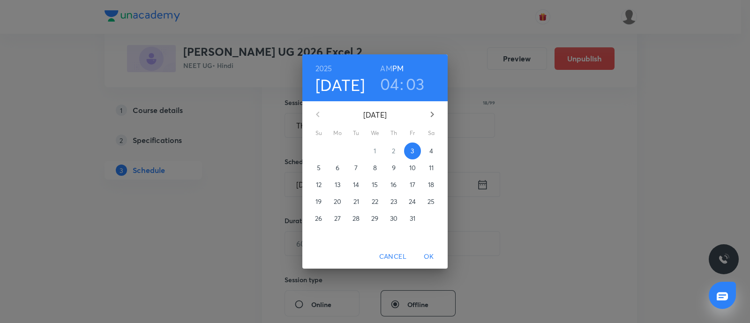
click at [434, 153] on span "4" at bounding box center [431, 150] width 17 height 9
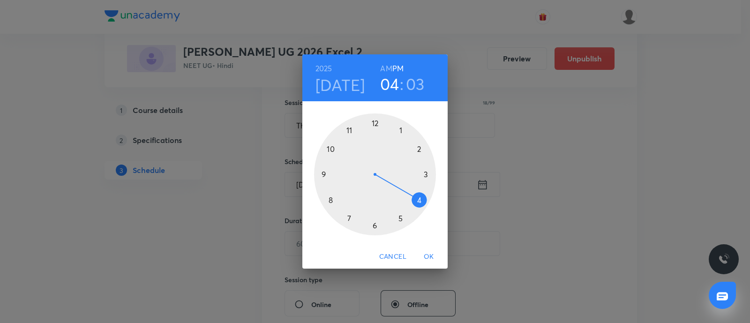
click at [427, 176] on div at bounding box center [375, 174] width 122 height 122
click at [400, 130] on div at bounding box center [375, 174] width 122 height 122
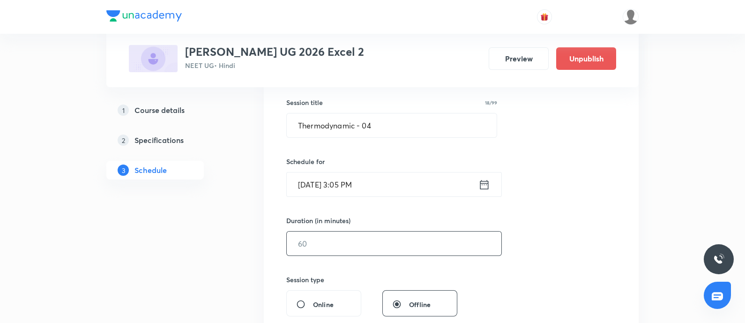
click at [338, 237] on input "text" at bounding box center [394, 244] width 215 height 24
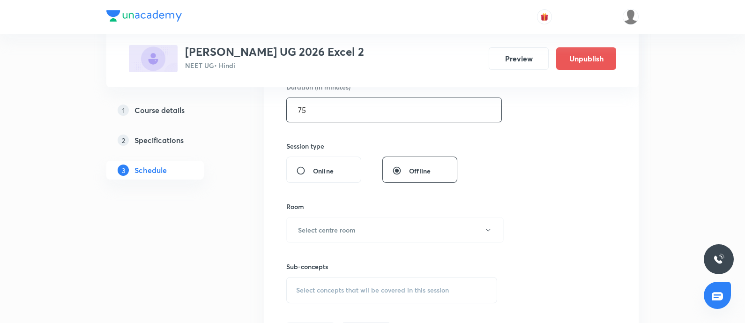
scroll to position [302, 0]
type input "75"
click at [338, 237] on button "Select centre room" at bounding box center [395, 230] width 218 height 26
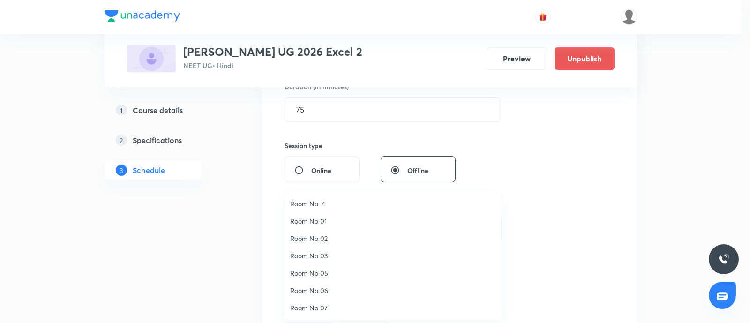
click at [320, 272] on span "Room No 05" at bounding box center [392, 273] width 205 height 10
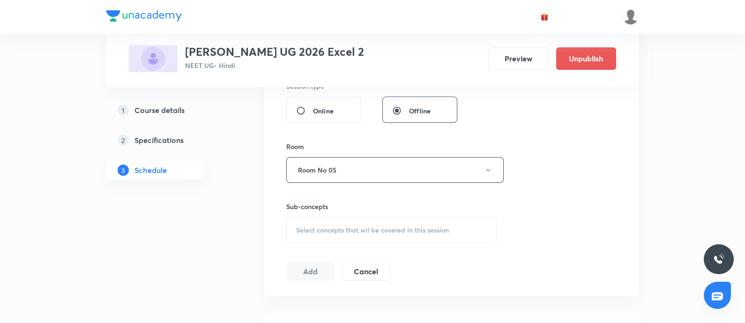
scroll to position [363, 0]
click at [354, 220] on div "Select concepts that wil be covered in this session" at bounding box center [391, 229] width 211 height 26
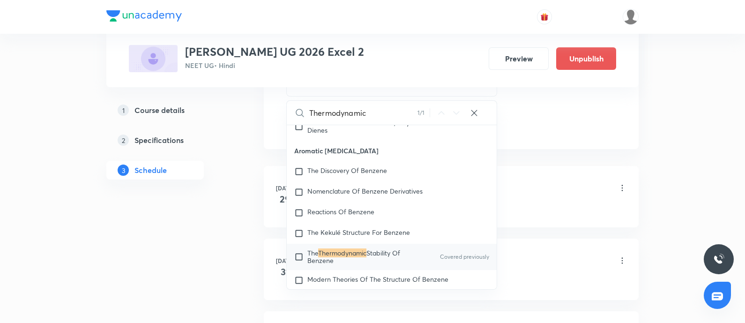
scroll to position [511, 0]
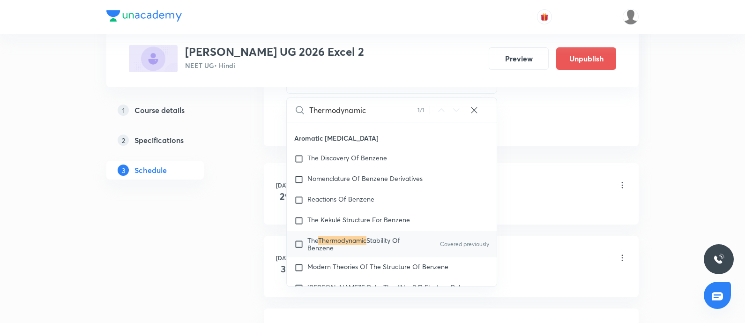
type input "Thermodynamic"
click at [323, 235] on div "The Thermodynamic Stability Of Benzene Covered previously" at bounding box center [392, 244] width 210 height 26
checkbox input "true"
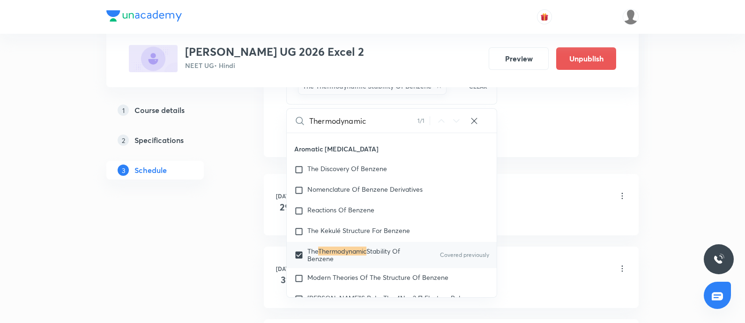
click at [527, 207] on div "Nomenclature - 01 Lesson 1 • 3:05 PM • 75 min • Room Room No 05 Nomenclature" at bounding box center [467, 203] width 322 height 34
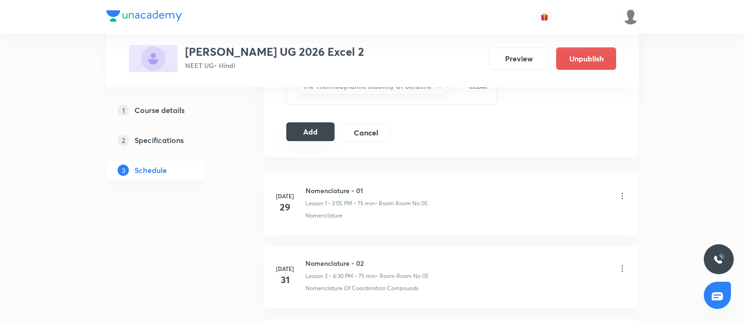
click at [308, 133] on button "Add" at bounding box center [310, 131] width 48 height 19
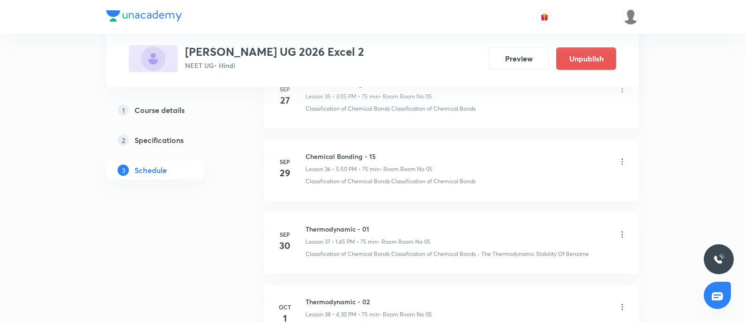
scroll to position [3265, 0]
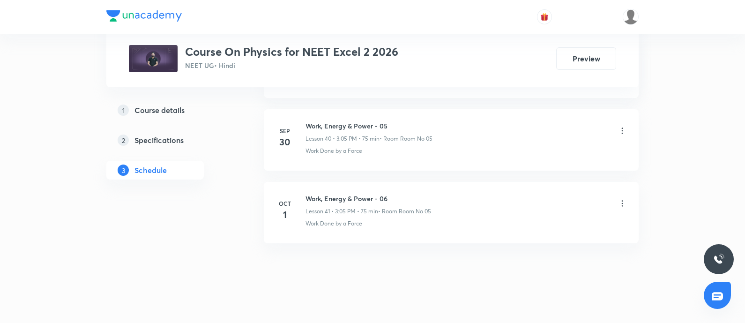
click at [310, 194] on h6 "Work, Energy & Power - 06" at bounding box center [369, 199] width 126 height 10
copy h6 "Work, Energy & Power - 06"
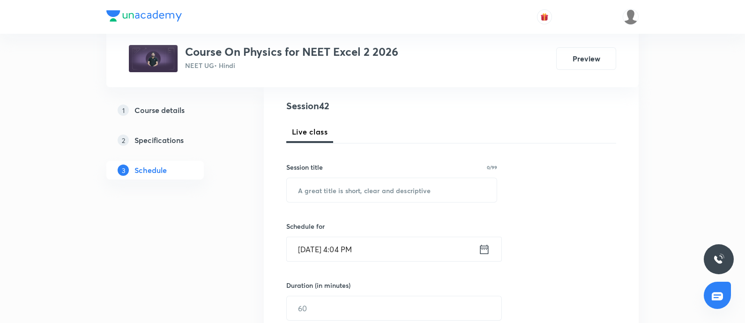
scroll to position [105, 0]
click at [317, 190] on input "text" at bounding box center [392, 189] width 210 height 24
paste input "Work, Energy & Power - 06"
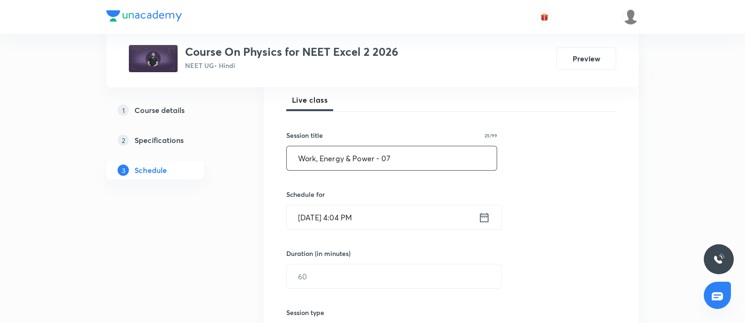
type input "Work, Energy & Power - 07"
click at [398, 212] on input "Oct 3, 2025, 4:04 PM" at bounding box center [383, 217] width 192 height 24
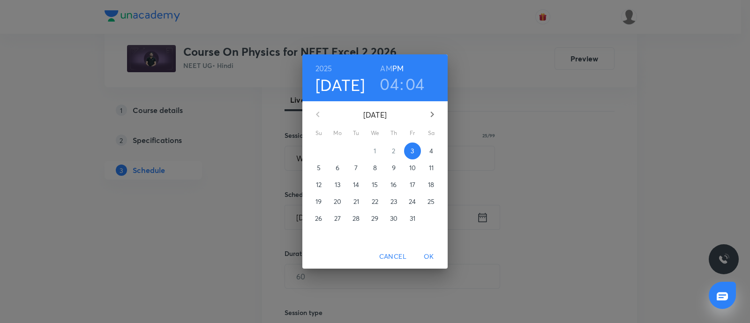
click at [431, 153] on p "4" at bounding box center [431, 150] width 4 height 9
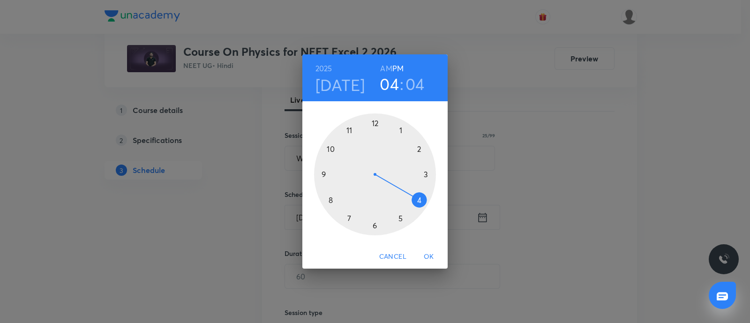
click at [418, 200] on div at bounding box center [375, 174] width 122 height 122
click at [374, 225] on div at bounding box center [375, 174] width 122 height 122
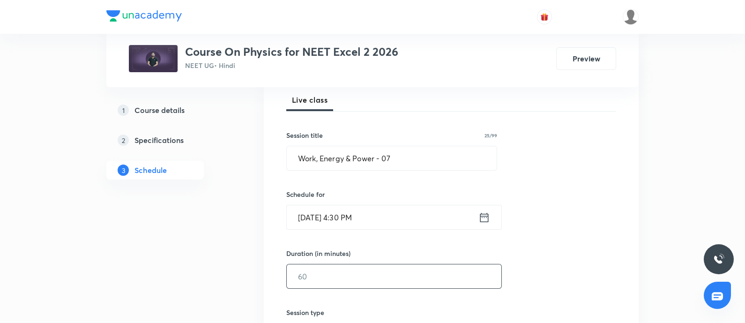
click at [317, 275] on input "text" at bounding box center [394, 276] width 215 height 24
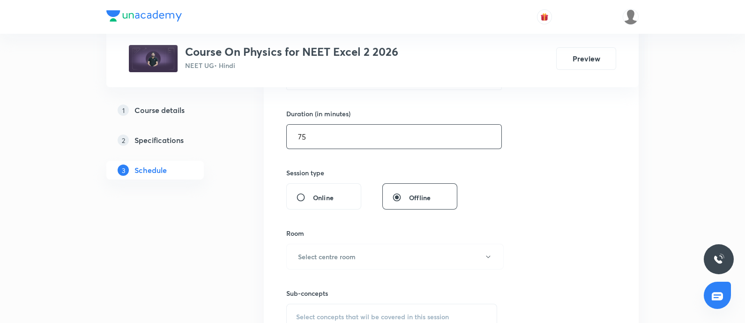
scroll to position [277, 0]
type input "75"
click at [336, 253] on h6 "Select centre room" at bounding box center [327, 255] width 58 height 10
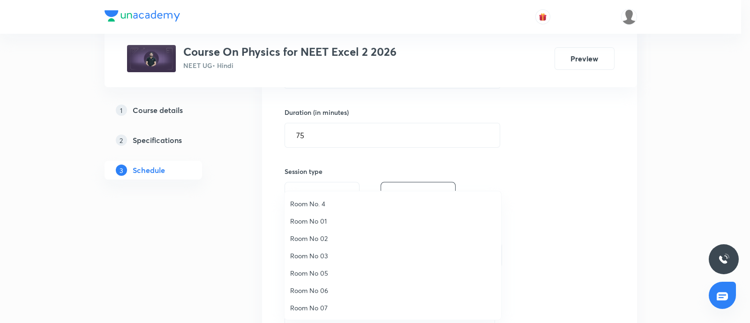
click at [320, 272] on span "Room No 05" at bounding box center [392, 273] width 205 height 10
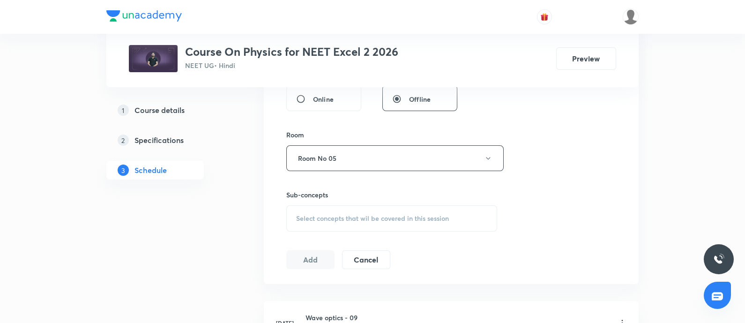
scroll to position [376, 0]
click at [332, 219] on span "Select concepts that wil be covered in this session" at bounding box center [372, 217] width 153 height 8
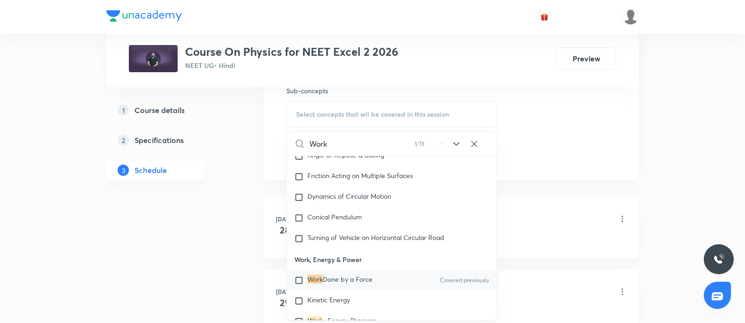
scroll to position [501, 0]
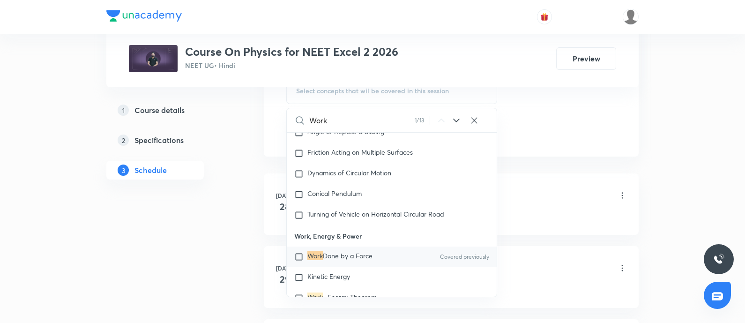
type input "Work"
click at [300, 255] on input "checkbox" at bounding box center [300, 256] width 13 height 9
checkbox input "true"
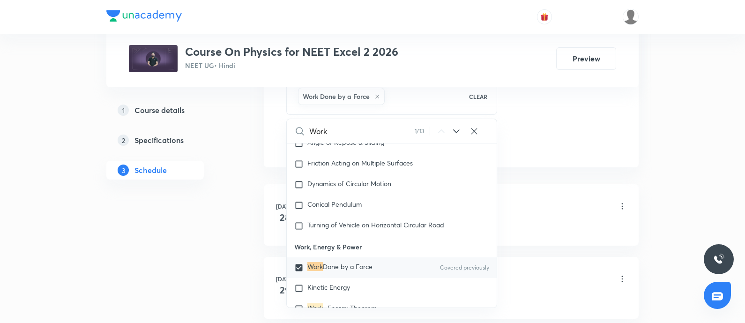
click at [541, 214] on div "Wave optics - 09 Lesson 1 • 5:50 PM • 75 min • Room Room No 05" at bounding box center [467, 207] width 322 height 22
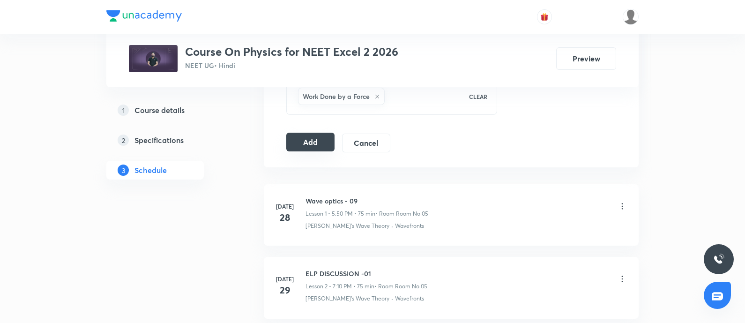
click at [307, 142] on button "Add" at bounding box center [310, 142] width 48 height 19
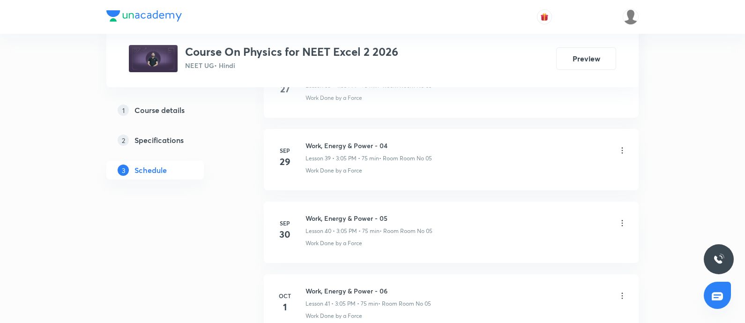
scroll to position [3411, 0]
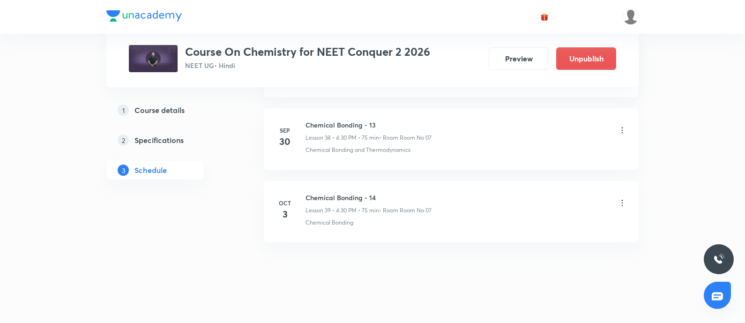
click at [312, 193] on h6 "Chemical Bonding - 14" at bounding box center [369, 198] width 126 height 10
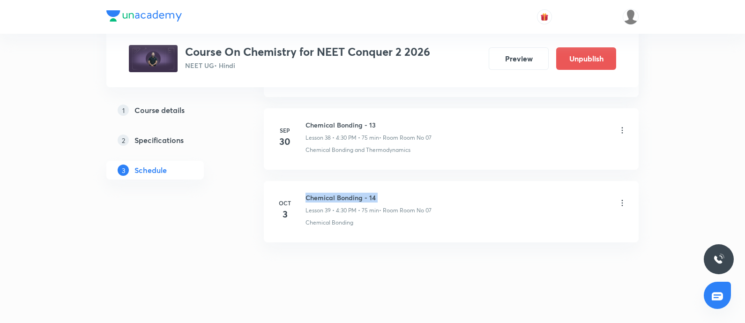
click at [312, 193] on h6 "Chemical Bonding - 14" at bounding box center [369, 198] width 126 height 10
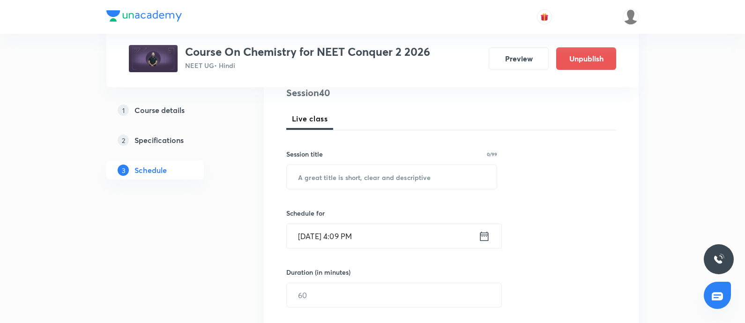
scroll to position [119, 0]
click at [332, 182] on input "text" at bounding box center [392, 175] width 210 height 24
paste input "Chemical Bonding - 14"
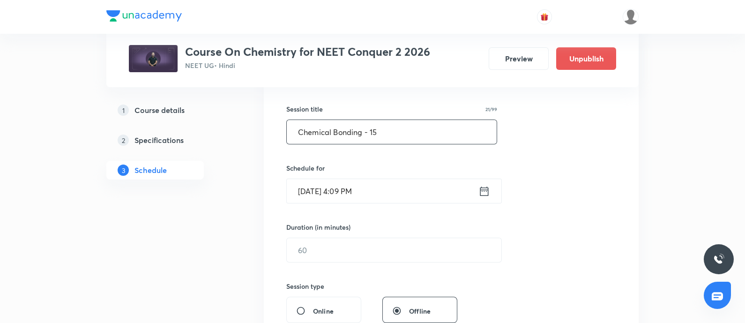
scroll to position [162, 0]
type input "Chemical Bonding - 15"
click at [384, 188] on input "Oct 3, 2025, 4:09 PM" at bounding box center [383, 191] width 192 height 24
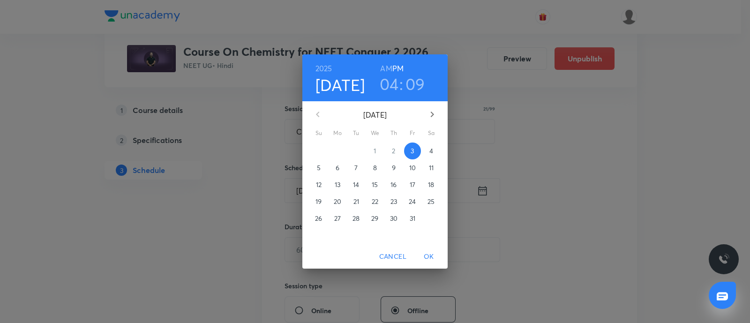
click at [384, 188] on div "16" at bounding box center [393, 184] width 19 height 17
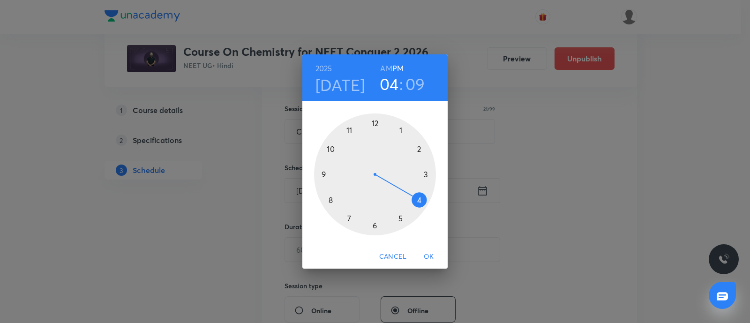
click at [342, 85] on h4 "Oct 16" at bounding box center [341, 85] width 50 height 20
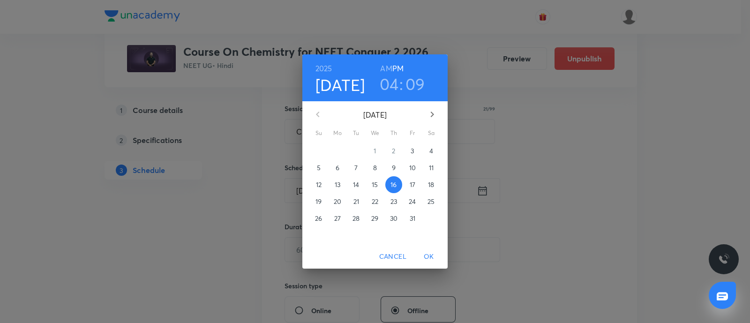
click at [431, 152] on p "4" at bounding box center [431, 150] width 4 height 9
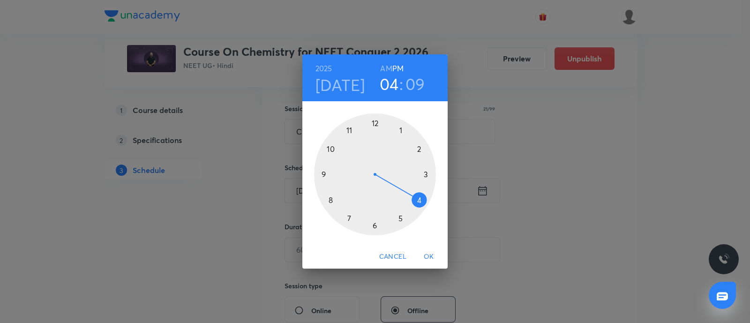
click at [399, 130] on div at bounding box center [375, 174] width 122 height 122
click at [324, 173] on div at bounding box center [375, 174] width 122 height 122
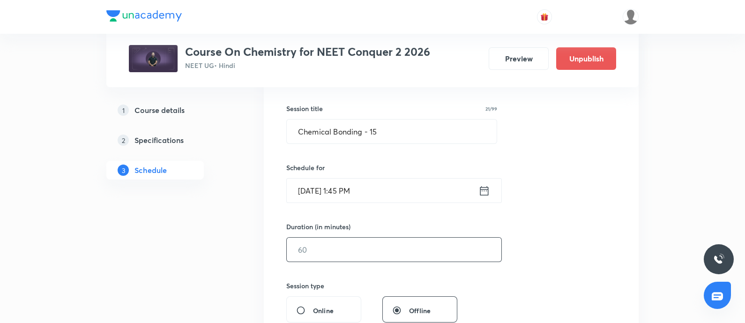
click at [315, 248] on input "text" at bounding box center [394, 250] width 215 height 24
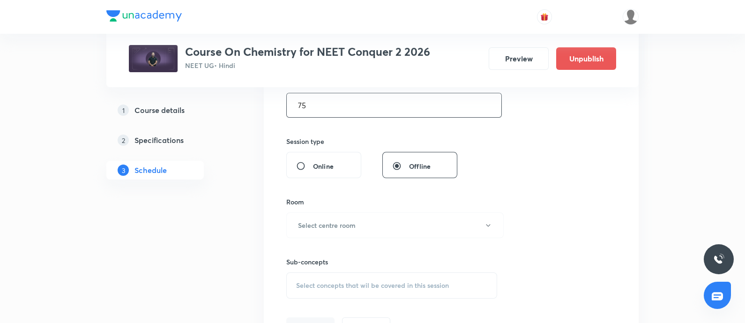
scroll to position [307, 0]
type input "75"
click at [329, 228] on h6 "Select centre room" at bounding box center [327, 225] width 58 height 10
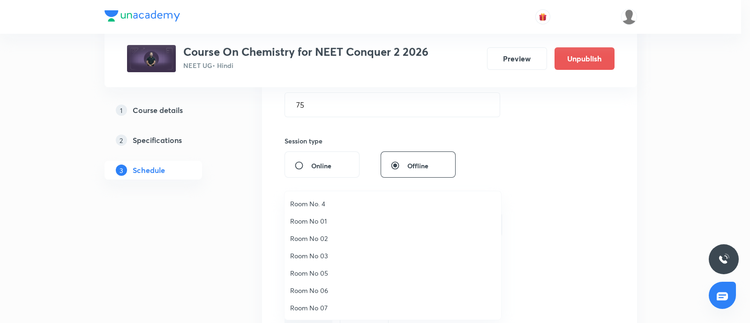
click at [311, 306] on span "Room No 07" at bounding box center [392, 308] width 205 height 10
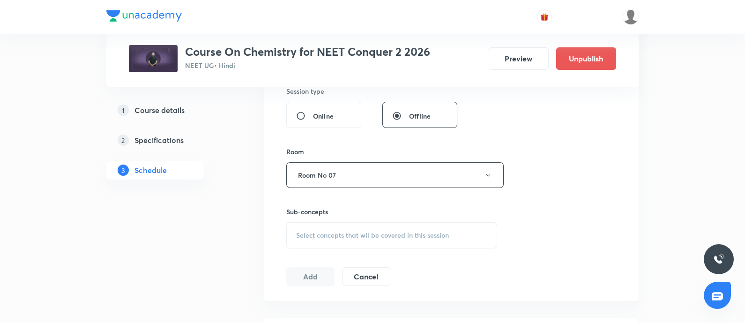
scroll to position [369, 0]
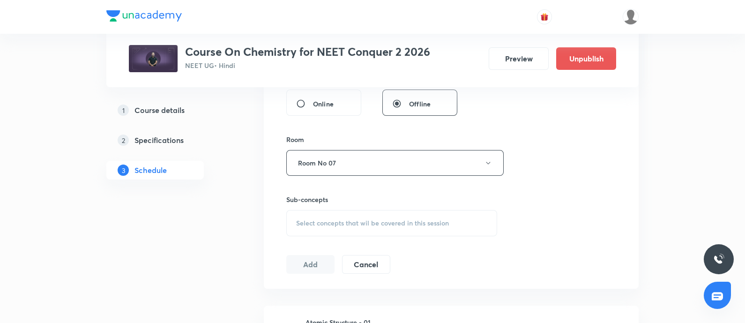
click at [333, 219] on span "Select concepts that wil be covered in this session" at bounding box center [372, 223] width 153 height 8
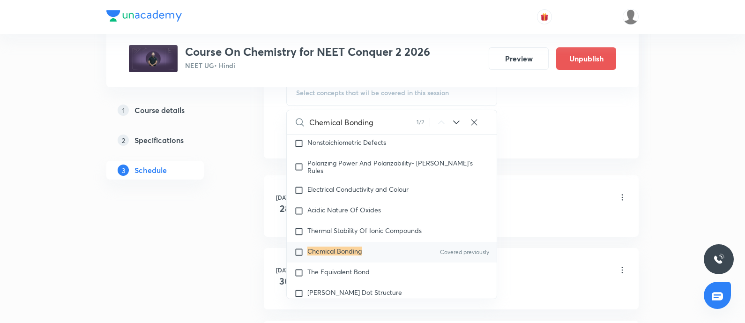
scroll to position [4363, 0]
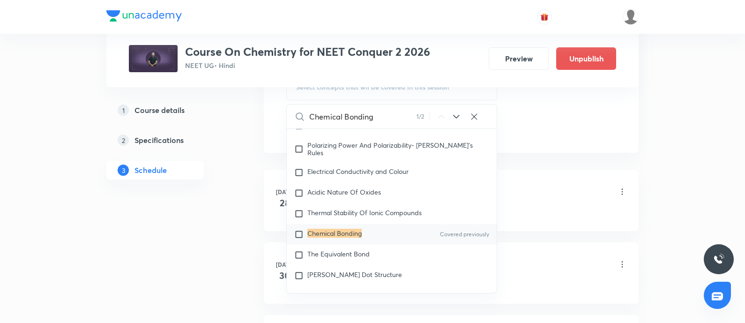
type input "Chemical Bonding"
click at [322, 238] on mark "Chemical Bonding" at bounding box center [335, 233] width 54 height 9
checkbox input "true"
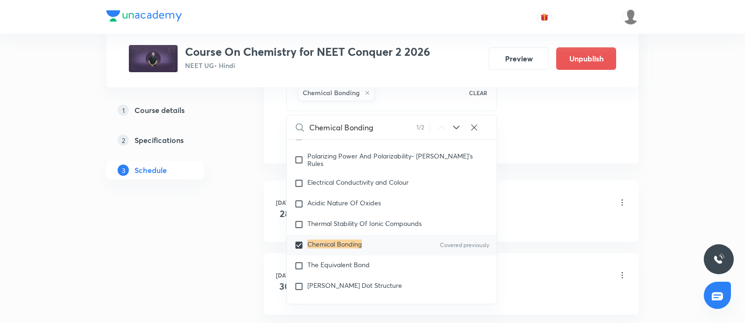
click at [551, 221] on div "Some Prerequisites of Physics · Atomic Models" at bounding box center [467, 222] width 322 height 8
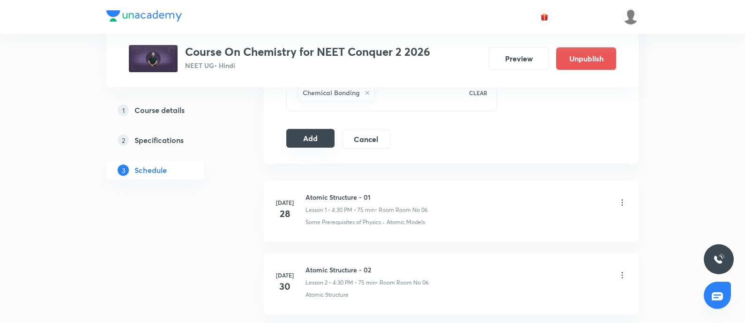
click at [317, 137] on button "Add" at bounding box center [310, 138] width 48 height 19
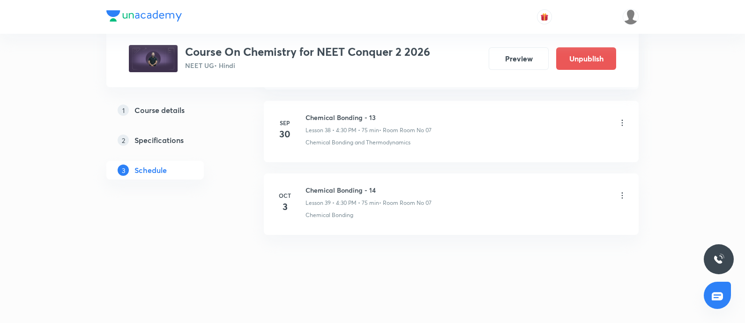
scroll to position [3255, 0]
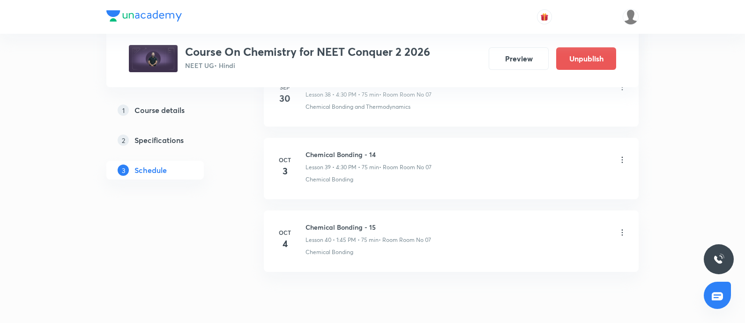
scroll to position [3327, 0]
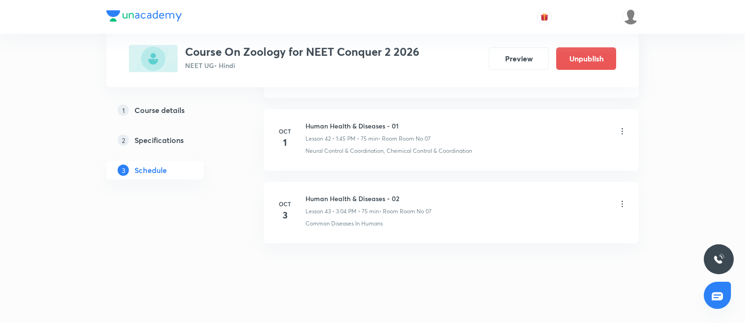
click at [311, 194] on h6 "Human Health & Diseases - 02" at bounding box center [369, 199] width 126 height 10
copy h6 "Human Health & Diseases - 02"
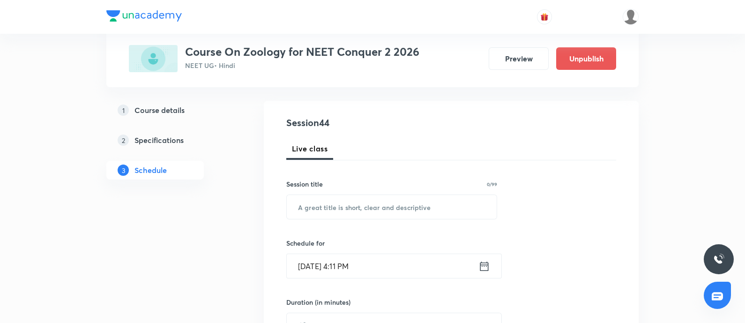
scroll to position [138, 0]
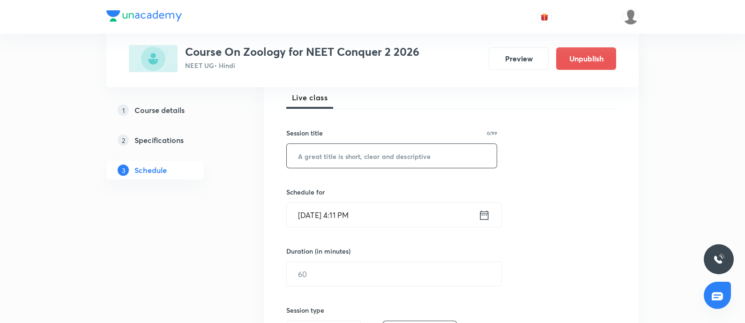
click at [365, 158] on input "text" at bounding box center [392, 156] width 210 height 24
paste input "Human Health & Diseases - 02"
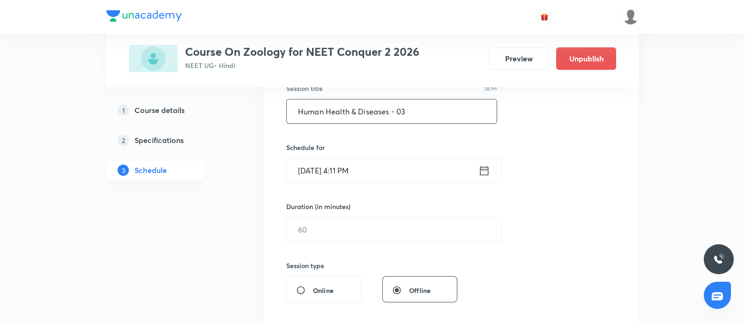
scroll to position [183, 0]
type input "Human Health & Diseases - 03"
click at [397, 160] on input "[DATE] 4:11 PM" at bounding box center [383, 170] width 192 height 24
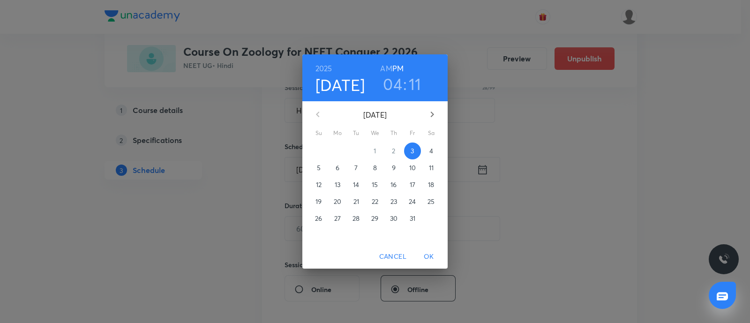
click at [431, 151] on p "4" at bounding box center [431, 150] width 4 height 9
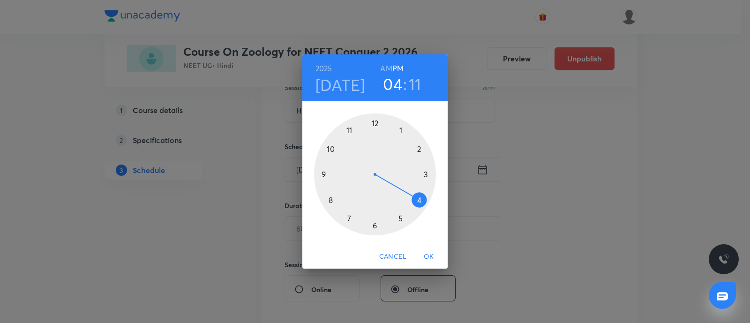
click at [426, 172] on div at bounding box center [375, 174] width 122 height 122
click at [400, 129] on div at bounding box center [375, 174] width 122 height 122
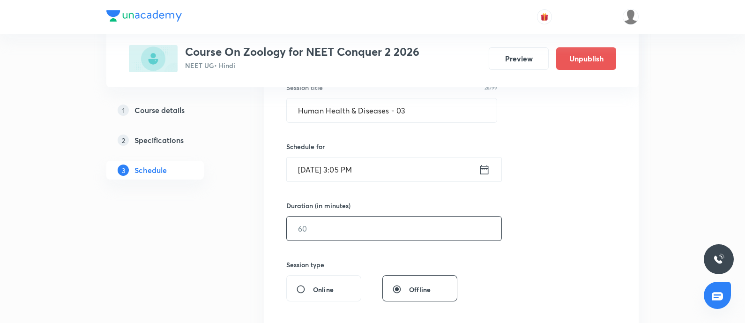
click at [345, 222] on input "text" at bounding box center [394, 229] width 215 height 24
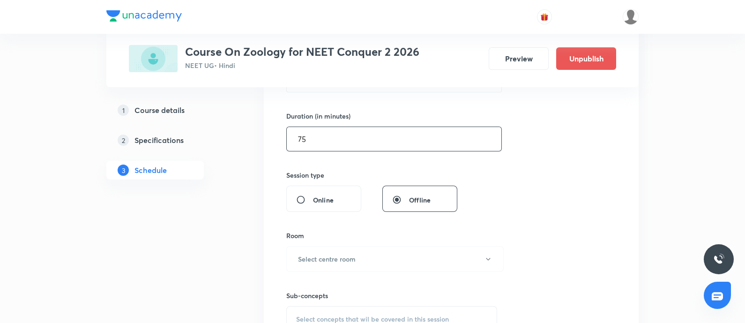
scroll to position [293, 0]
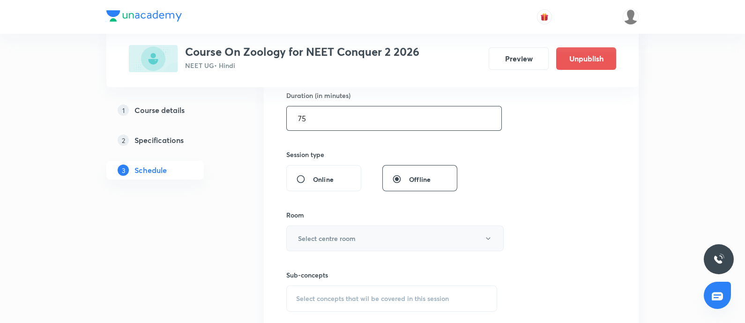
type input "75"
click at [335, 241] on h6 "Select centre room" at bounding box center [327, 238] width 58 height 10
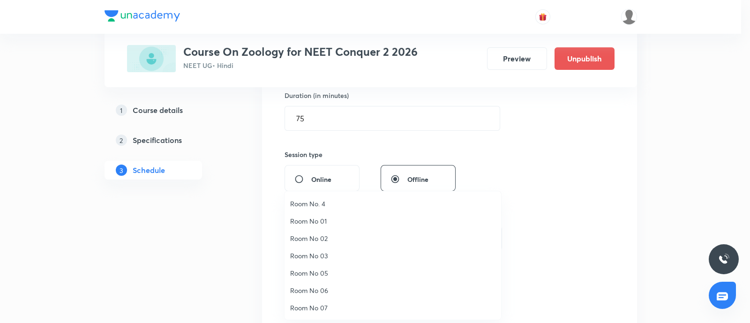
click at [317, 305] on span "Room No 07" at bounding box center [392, 308] width 205 height 10
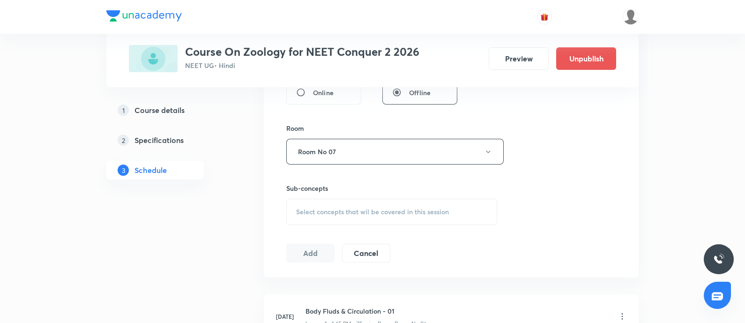
scroll to position [382, 0]
click at [324, 215] on div "Select concepts that wil be covered in this session" at bounding box center [391, 210] width 211 height 26
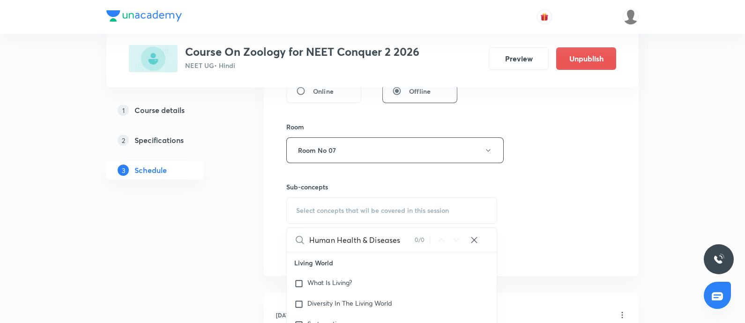
scroll to position [0, 0]
click at [367, 236] on input "Human Health & Diseas" at bounding box center [361, 240] width 105 height 24
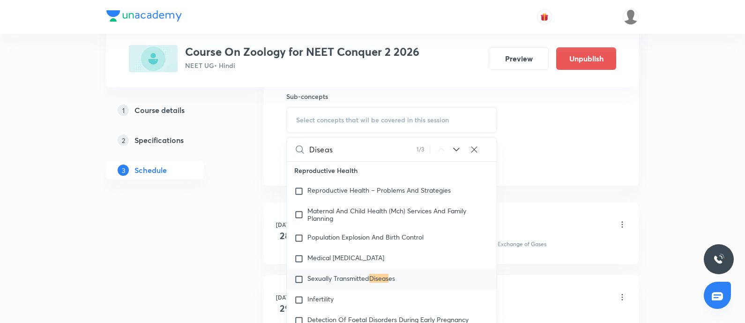
scroll to position [473, 0]
type input "Diseas"
click at [454, 147] on icon at bounding box center [456, 149] width 6 height 4
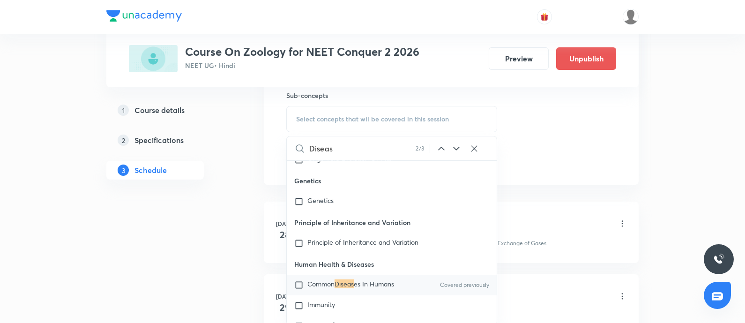
scroll to position [7442, 0]
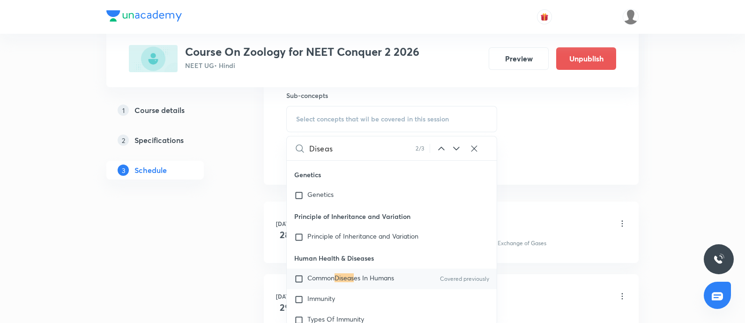
click at [312, 284] on p "Common Diseas es In Humans" at bounding box center [351, 278] width 87 height 9
checkbox input "true"
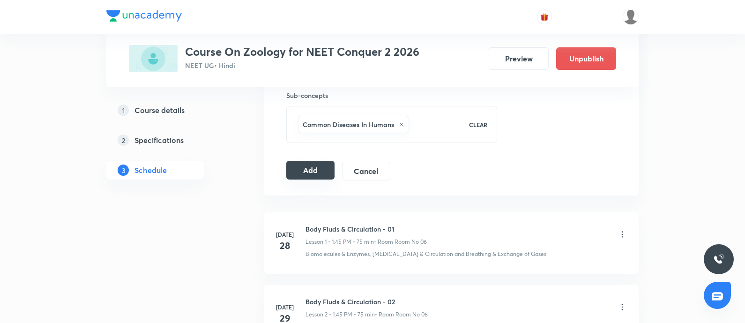
click at [316, 170] on button "Add" at bounding box center [310, 170] width 48 height 19
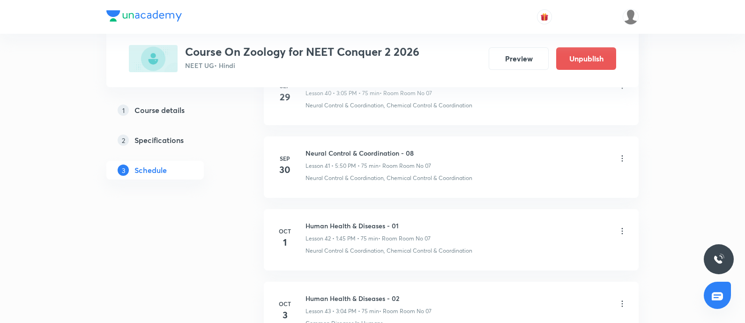
scroll to position [3187, 0]
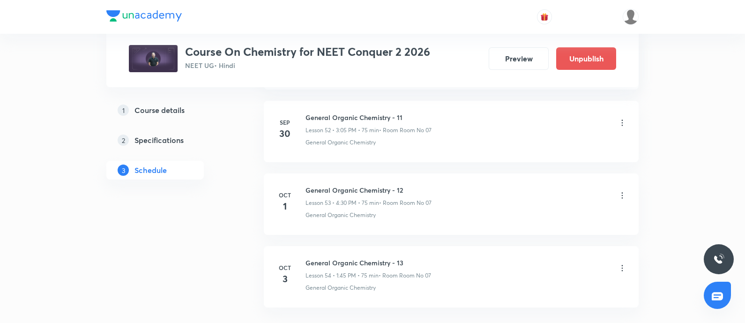
scroll to position [4343, 0]
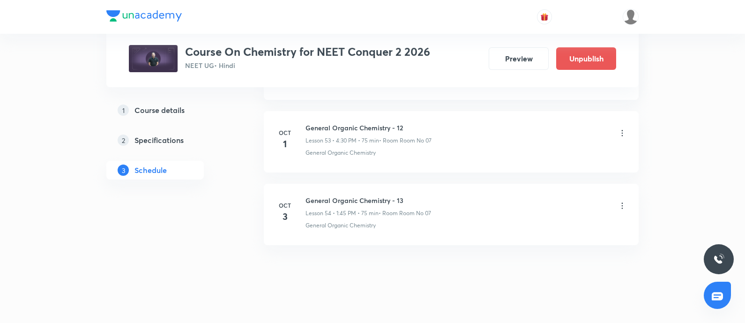
click at [311, 195] on h6 "General Organic Chemistry - 13" at bounding box center [369, 200] width 126 height 10
copy h6 "General Organic Chemistry - 13"
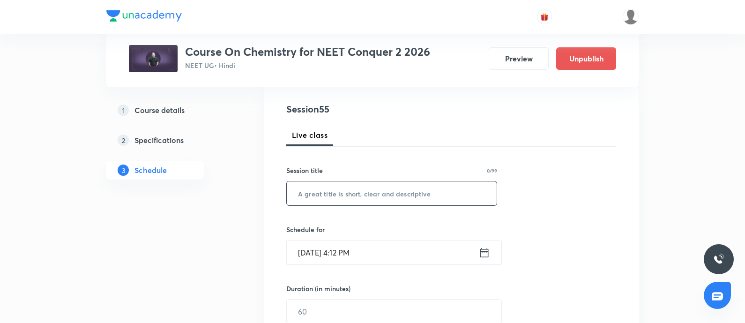
scroll to position [104, 0]
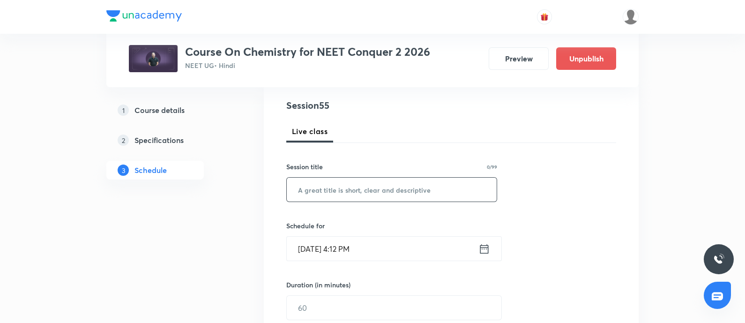
click at [338, 193] on input "text" at bounding box center [392, 190] width 210 height 24
paste input "General Organic Chemistry - 13"
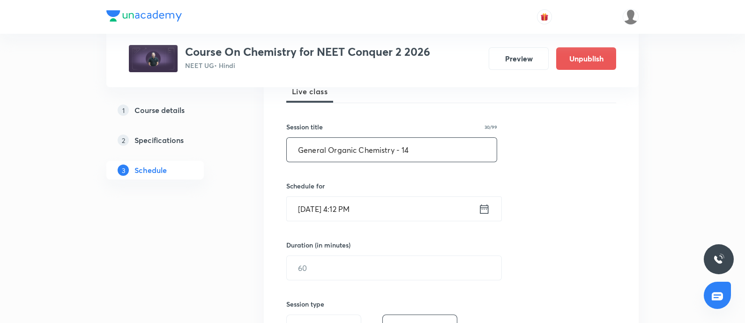
type input "General Organic Chemistry - 14"
click at [390, 206] on input "[DATE] 4:12 PM" at bounding box center [383, 209] width 192 height 24
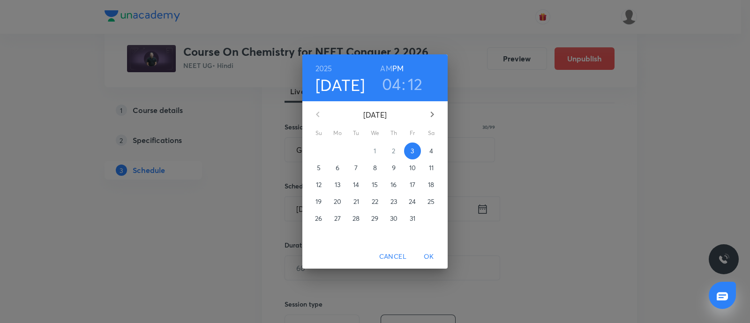
click at [432, 153] on p "4" at bounding box center [431, 150] width 4 height 9
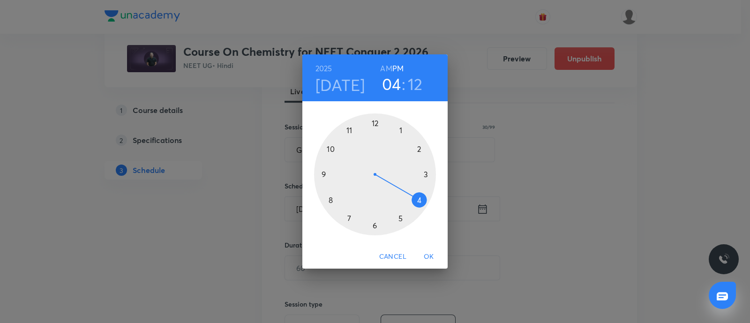
click at [419, 201] on div at bounding box center [375, 174] width 122 height 122
click at [376, 226] on div at bounding box center [375, 174] width 122 height 122
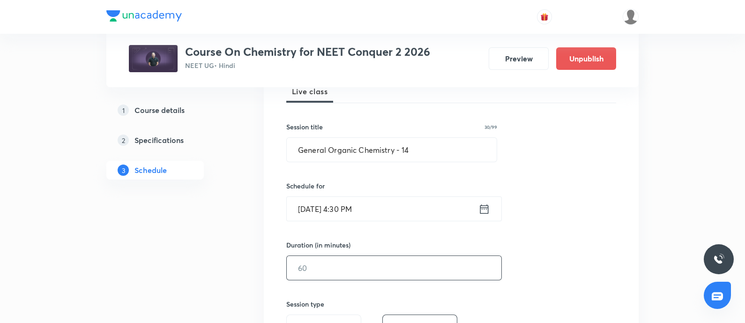
click at [342, 261] on input "text" at bounding box center [394, 268] width 215 height 24
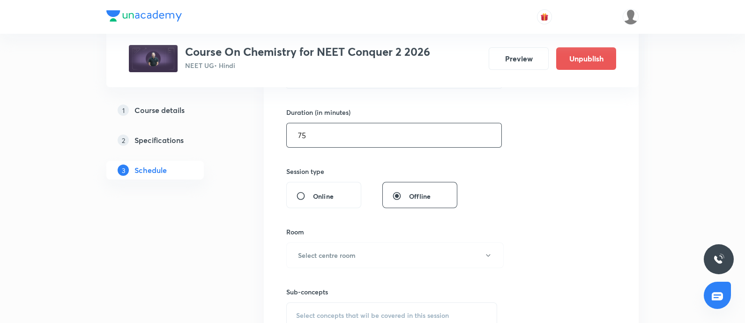
scroll to position [278, 0]
type input "75"
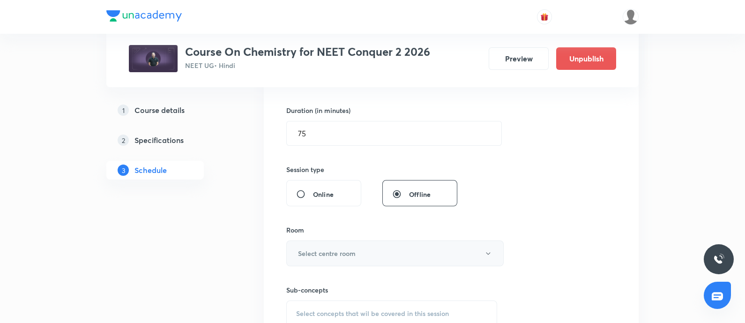
click at [339, 251] on h6 "Select centre room" at bounding box center [327, 253] width 58 height 10
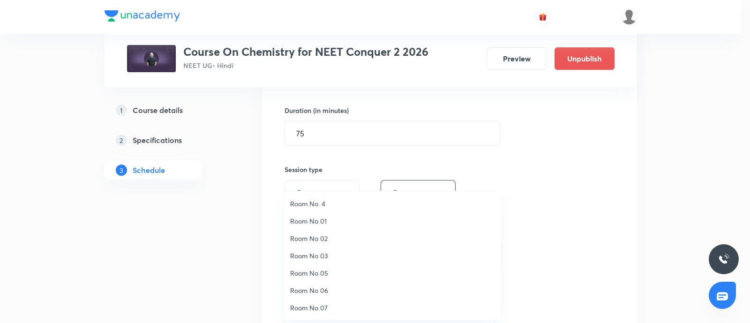
click at [312, 303] on span "Room No 07" at bounding box center [392, 308] width 205 height 10
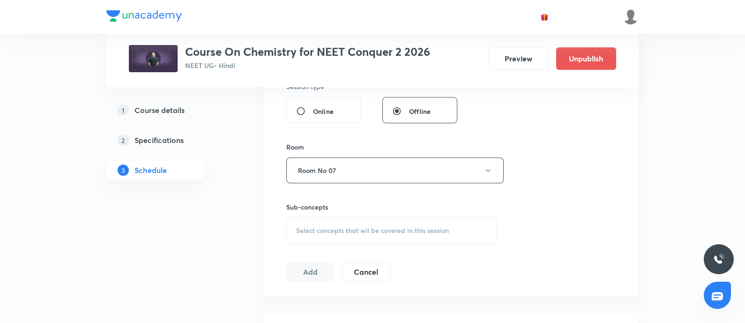
scroll to position [363, 0]
click at [340, 229] on span "Select concepts that wil be covered in this session" at bounding box center [372, 229] width 153 height 8
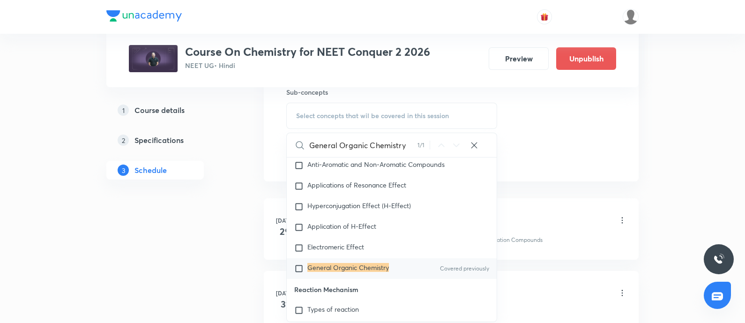
scroll to position [480, 0]
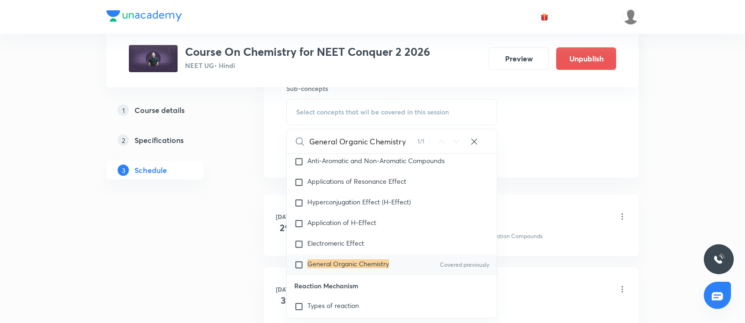
type input "General Organic Chemistry"
click at [316, 268] on mark "General Organic Chemistry" at bounding box center [349, 263] width 82 height 9
checkbox input "true"
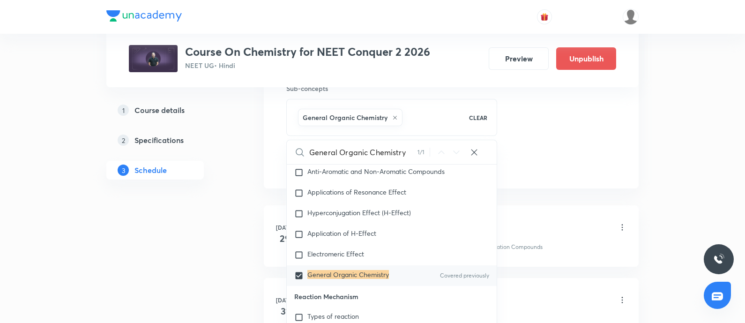
click at [551, 217] on div "Co-ordination Compounds - 01 Lesson 1 • 4:30 PM • 75 min • Room Room No 06" at bounding box center [467, 228] width 322 height 22
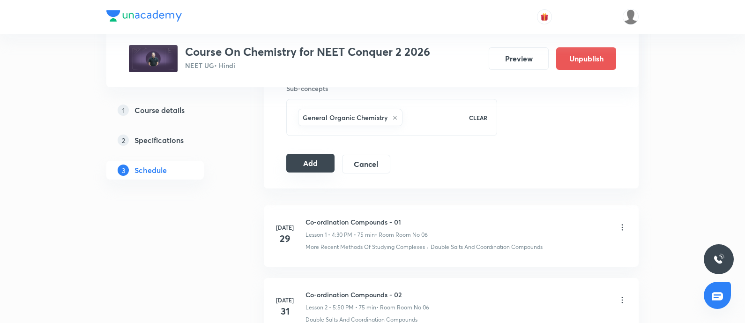
click at [311, 158] on button "Add" at bounding box center [310, 163] width 48 height 19
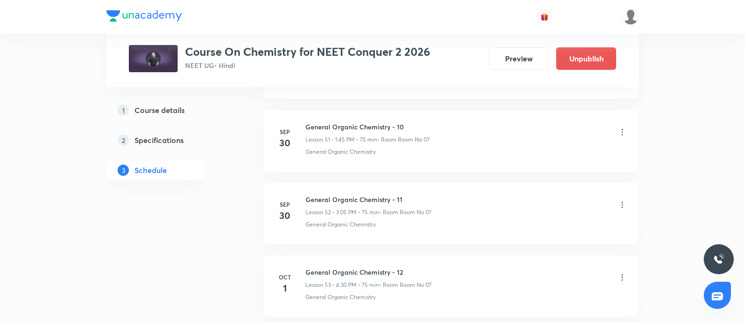
scroll to position [3985, 0]
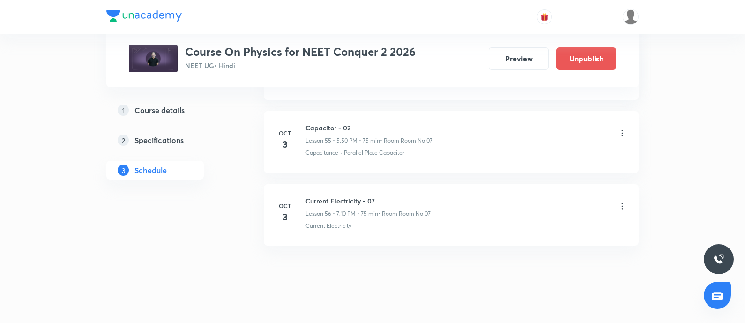
click at [620, 202] on icon at bounding box center [622, 206] width 9 height 9
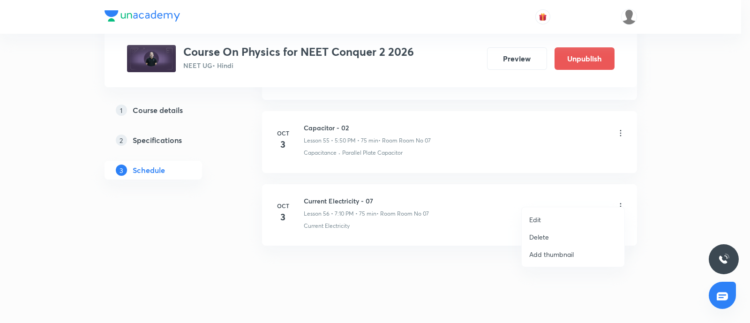
click at [555, 218] on li "Edit" at bounding box center [573, 219] width 103 height 17
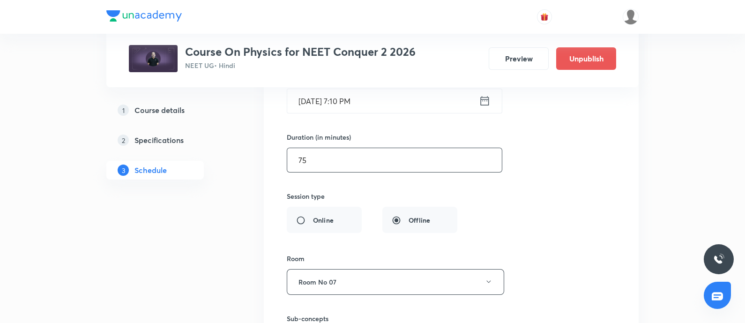
scroll to position [4247, 0]
click at [319, 155] on input "75" at bounding box center [394, 161] width 215 height 24
type input "7"
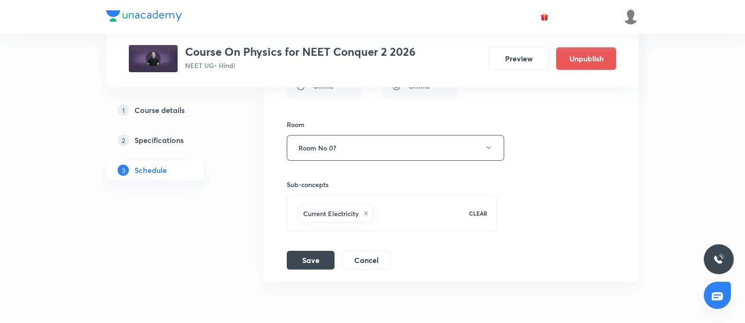
scroll to position [4417, 0]
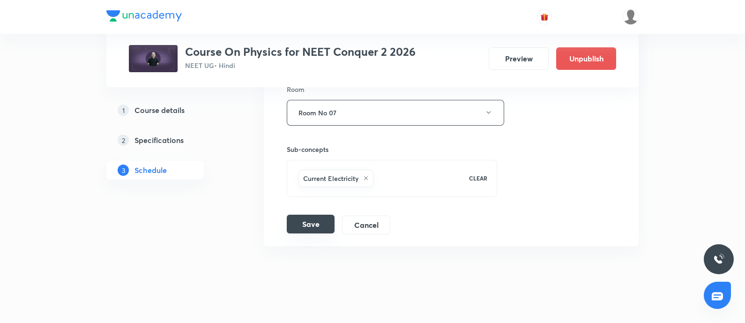
type input "60"
click at [307, 215] on button "Save" at bounding box center [311, 224] width 48 height 19
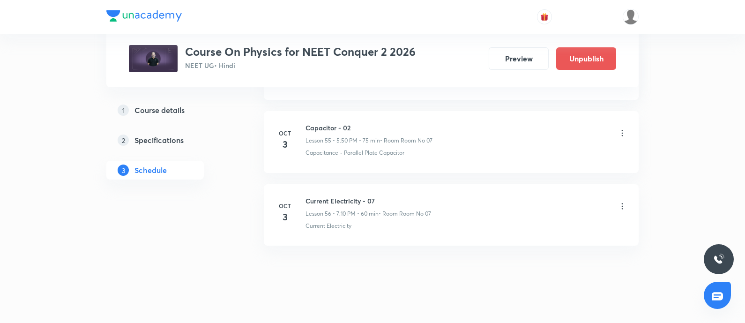
click at [312, 123] on h6 "Capacitor - 02" at bounding box center [369, 128] width 127 height 10
copy h6 "Capacitor - 02"
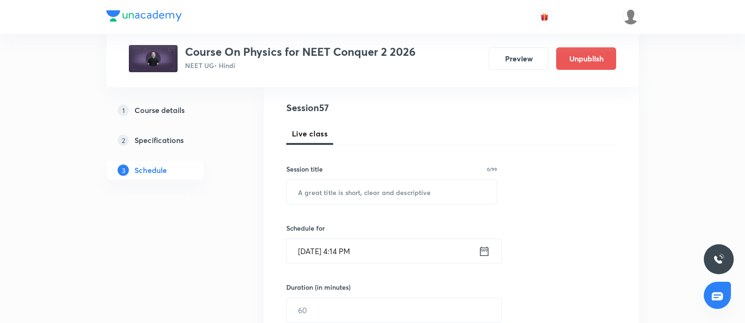
scroll to position [103, 0]
click at [318, 191] on input "text" at bounding box center [392, 191] width 210 height 24
paste input "Capacitor - 02"
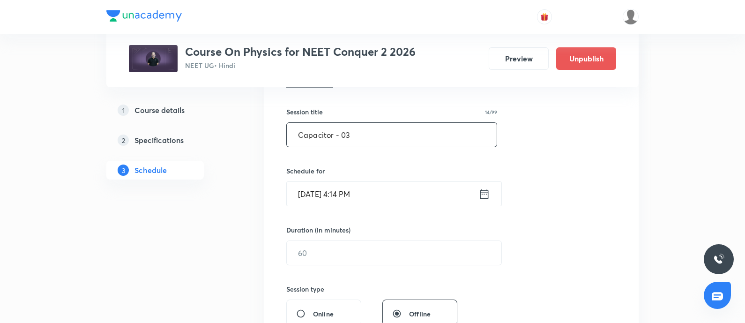
scroll to position [159, 0]
type input "Capacitor - 03"
click at [387, 190] on input "[DATE] 4:14 PM" at bounding box center [383, 193] width 192 height 24
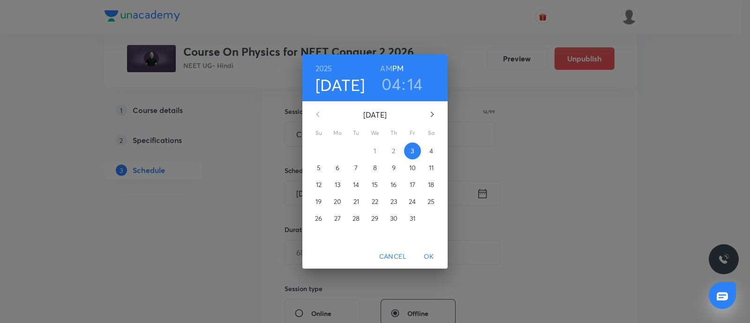
click at [428, 153] on span "4" at bounding box center [431, 150] width 17 height 9
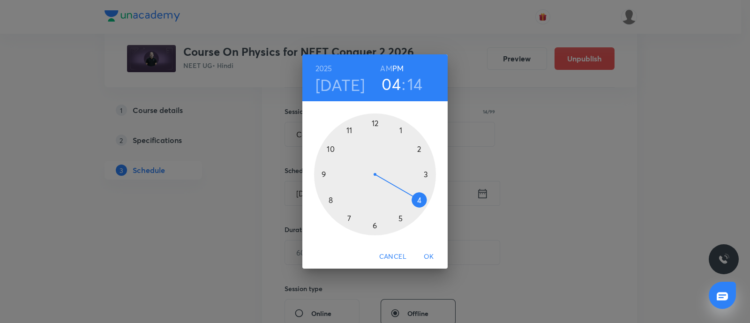
click at [400, 217] on div at bounding box center [375, 174] width 122 height 122
click at [331, 148] on div at bounding box center [375, 174] width 122 height 122
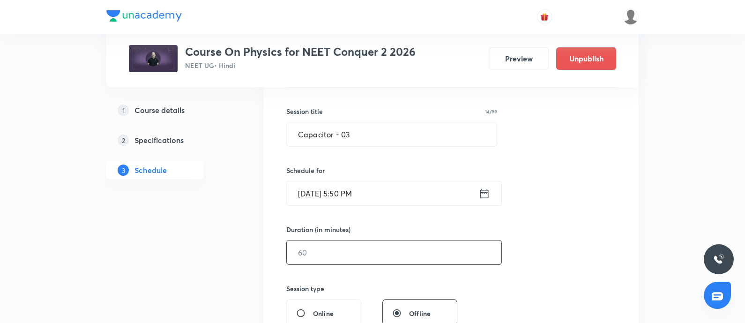
click at [330, 242] on input "text" at bounding box center [394, 252] width 215 height 24
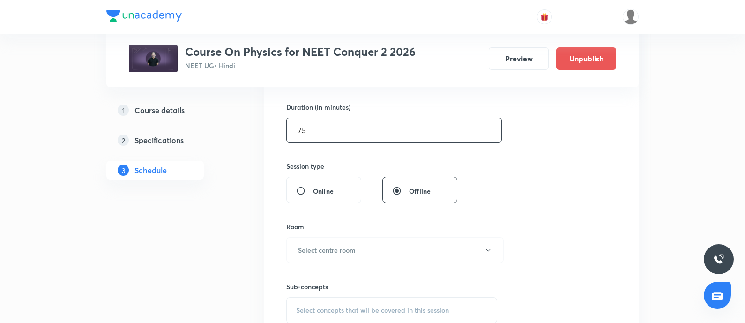
scroll to position [282, 0]
type input "75"
click at [330, 242] on button "Select centre room" at bounding box center [395, 250] width 218 height 26
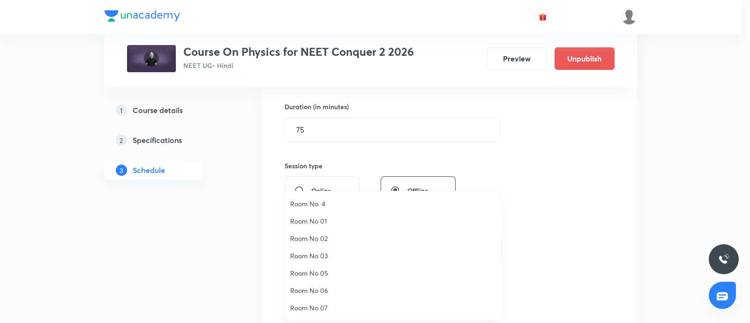
click at [311, 305] on span "Room No 07" at bounding box center [392, 308] width 205 height 10
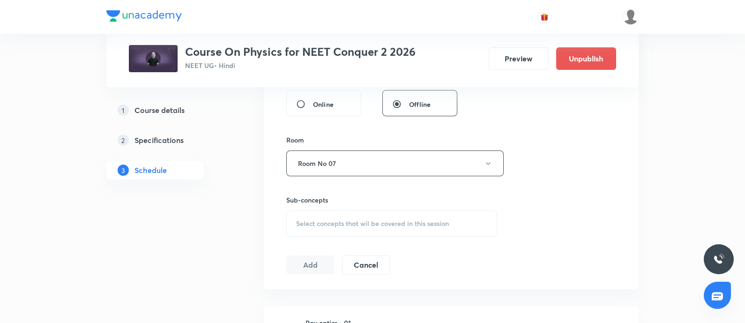
scroll to position [373, 0]
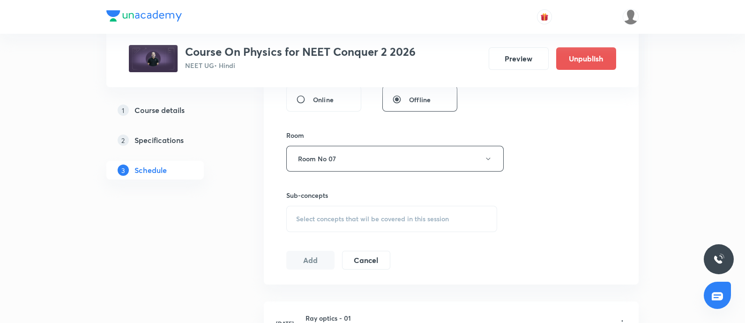
click at [346, 218] on span "Select concepts that wil be covered in this session" at bounding box center [372, 219] width 153 height 8
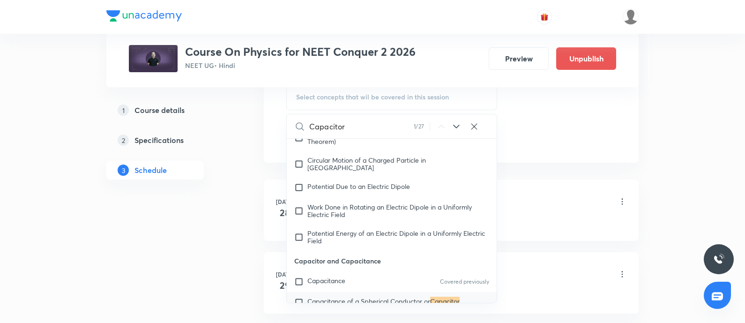
scroll to position [7289, 0]
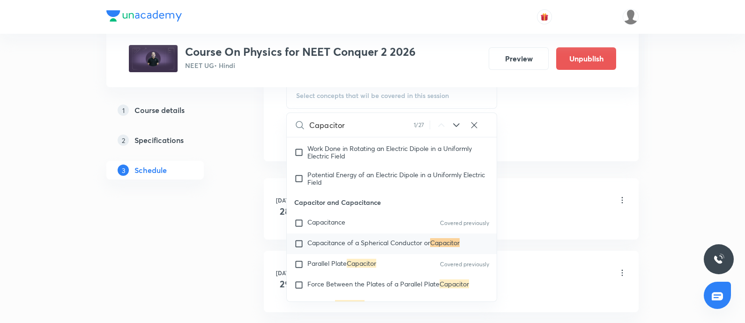
type input "Capacitor"
click at [352, 247] on span "Capacitance of a Spherical Conductor or" at bounding box center [369, 242] width 123 height 9
checkbox input "true"
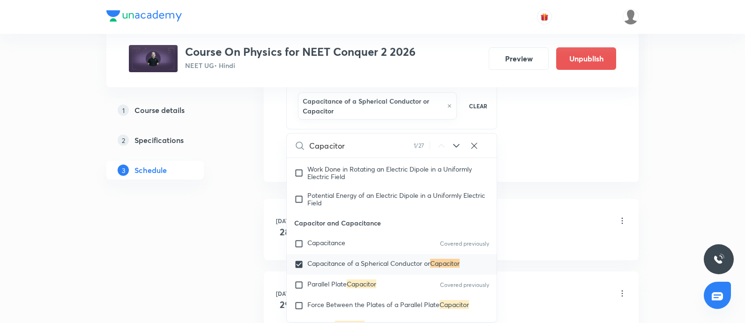
click at [556, 228] on div "Ray optics - 01 Lesson 1 • 5:50 PM • 75 min • Room Room No 06" at bounding box center [467, 221] width 322 height 22
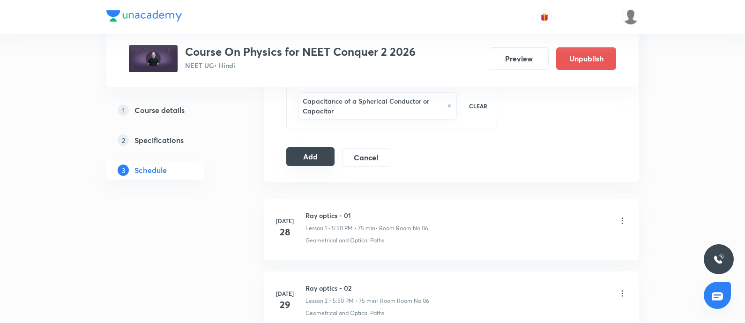
click at [315, 154] on button "Add" at bounding box center [310, 156] width 48 height 19
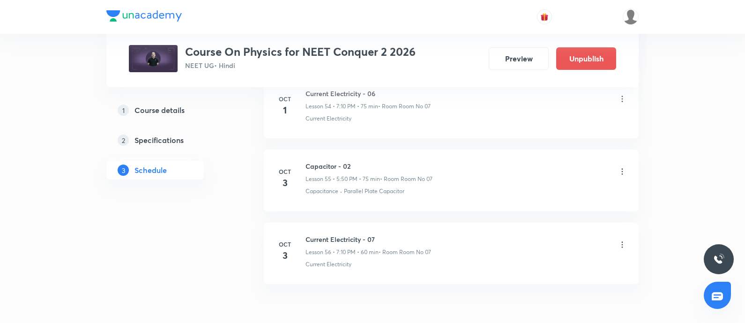
scroll to position [4508, 0]
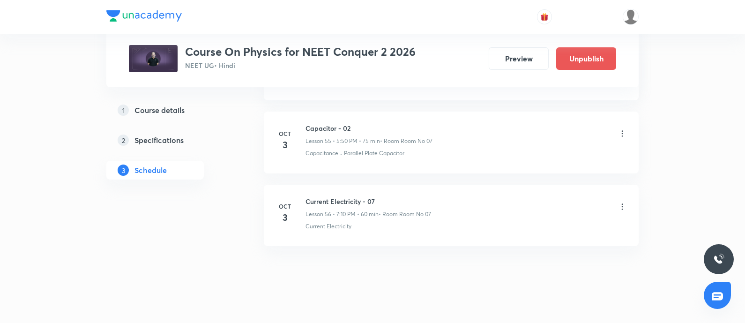
click at [306, 196] on h6 "Current Electricity - 07" at bounding box center [369, 201] width 126 height 10
copy h6 "Current Electricity - 07"
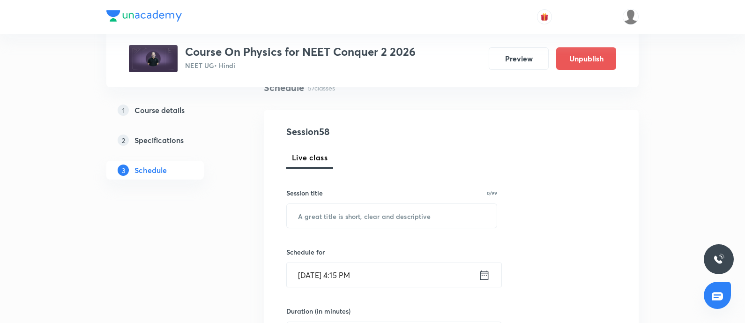
scroll to position [78, 0]
click at [333, 216] on input "text" at bounding box center [392, 215] width 210 height 24
paste input "Current Electricity - 07"
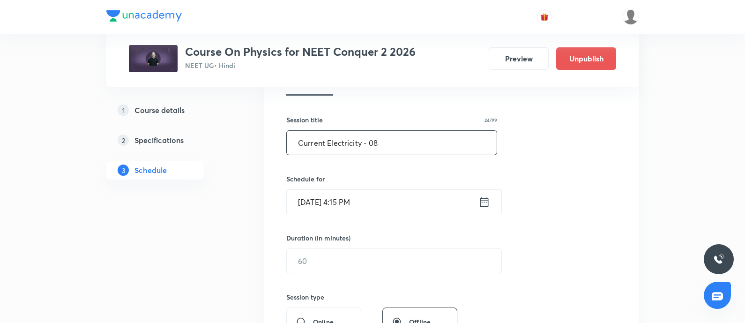
scroll to position [152, 0]
type input "Current Electricity - 08"
click at [378, 203] on input "[DATE] 4:15 PM" at bounding box center [383, 200] width 192 height 24
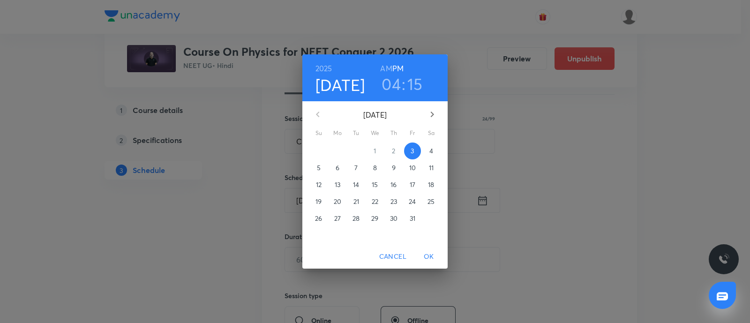
click at [429, 149] on p "4" at bounding box center [431, 150] width 4 height 9
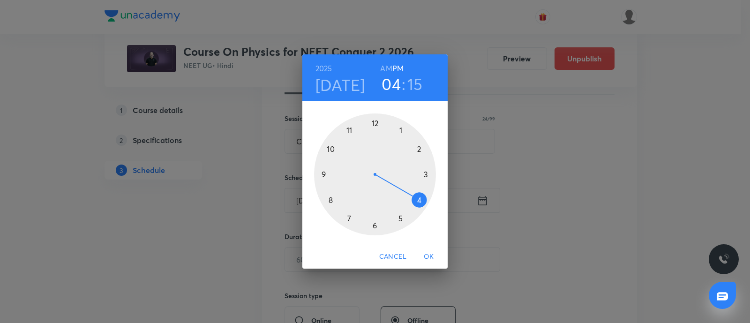
click at [349, 217] on div at bounding box center [375, 174] width 122 height 122
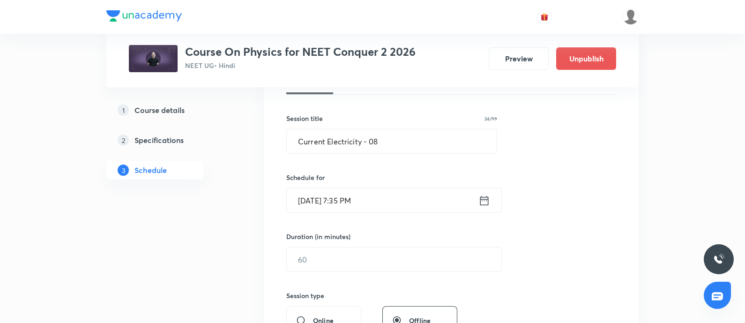
click at [380, 205] on input "Oct 4, 2025, 7:35 PM" at bounding box center [383, 200] width 192 height 24
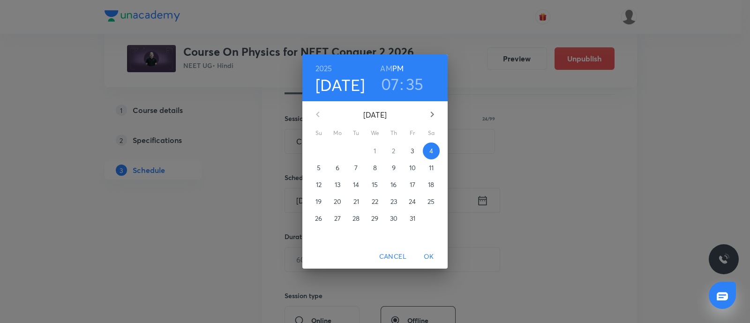
click at [417, 86] on h3 "35" at bounding box center [415, 84] width 18 height 20
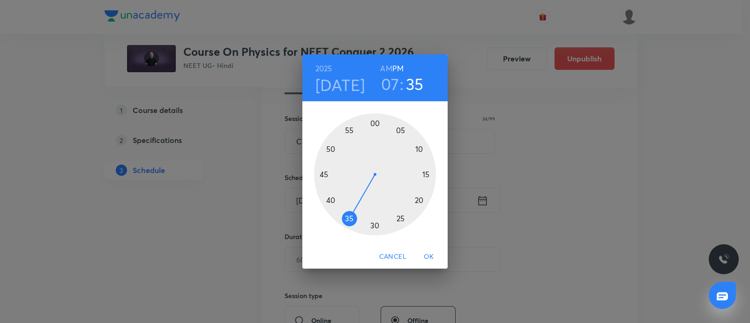
click at [418, 149] on div at bounding box center [375, 174] width 122 height 122
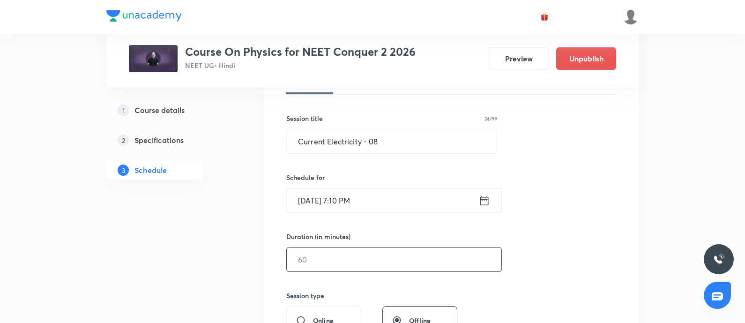
click at [333, 260] on input "text" at bounding box center [394, 260] width 215 height 24
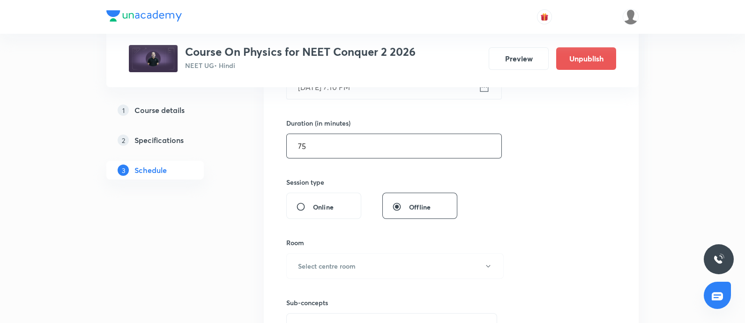
scroll to position [268, 0]
type input "75"
click at [333, 260] on h6 "Select centre room" at bounding box center [327, 264] width 58 height 10
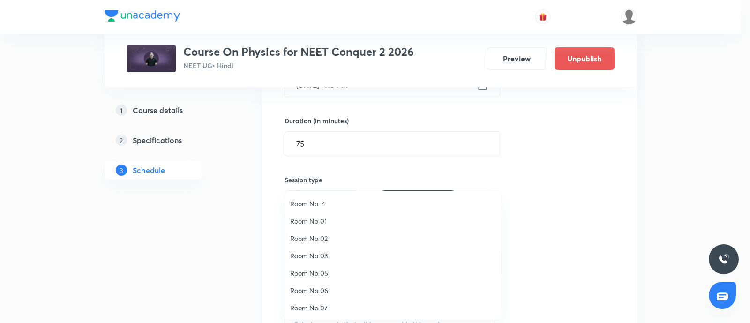
click at [322, 301] on li "Room No 07" at bounding box center [393, 307] width 217 height 17
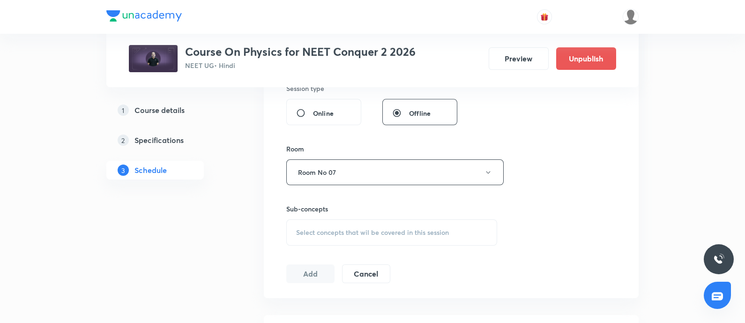
scroll to position [361, 0]
click at [341, 234] on span "Select concepts that wil be covered in this session" at bounding box center [372, 232] width 153 height 8
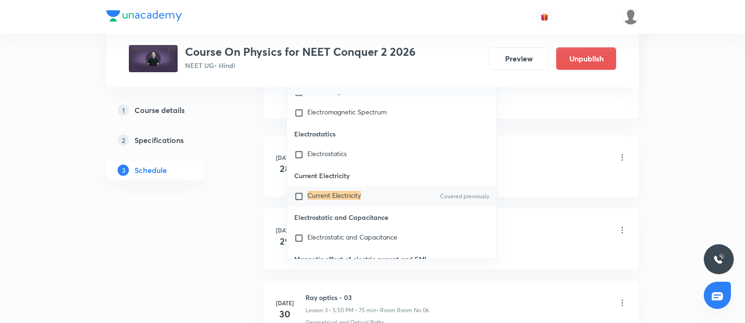
scroll to position [9350, 0]
type input "Current Electricity"
click at [327, 200] on mark "Current Electricity" at bounding box center [334, 195] width 53 height 9
checkbox input "true"
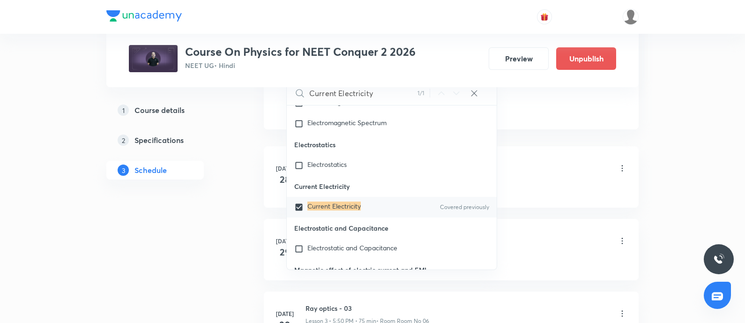
click at [539, 189] on div "Geometrical and Optical Paths" at bounding box center [467, 188] width 322 height 8
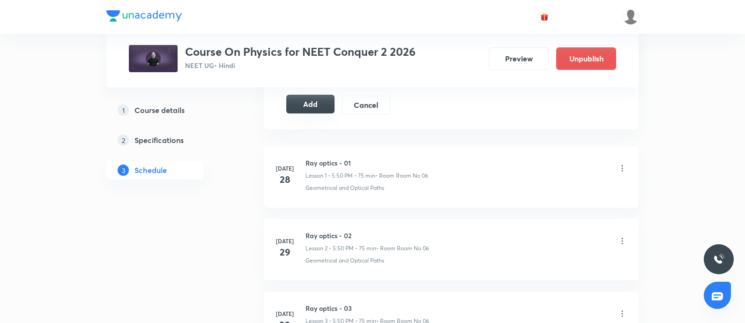
click at [301, 95] on button "Add" at bounding box center [310, 104] width 48 height 19
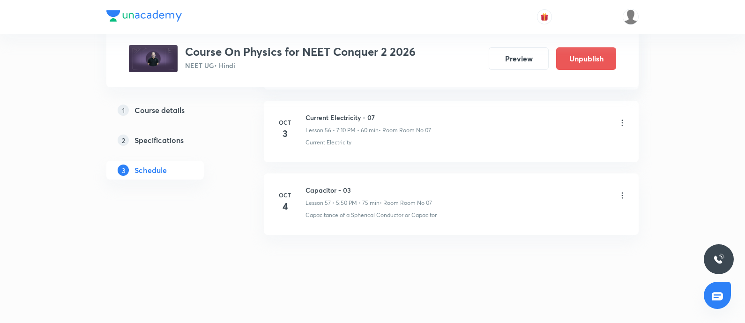
scroll to position [4130, 0]
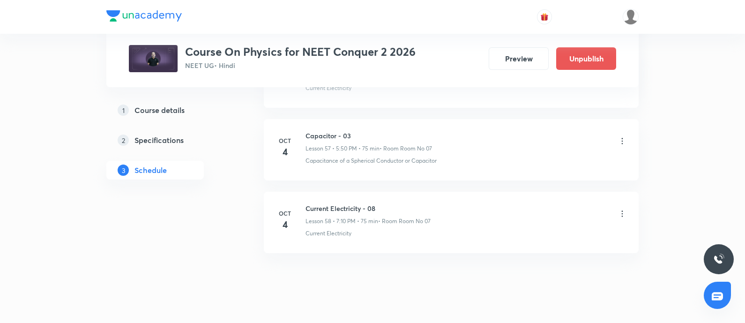
scroll to position [4632, 0]
